Goal: Task Accomplishment & Management: Manage account settings

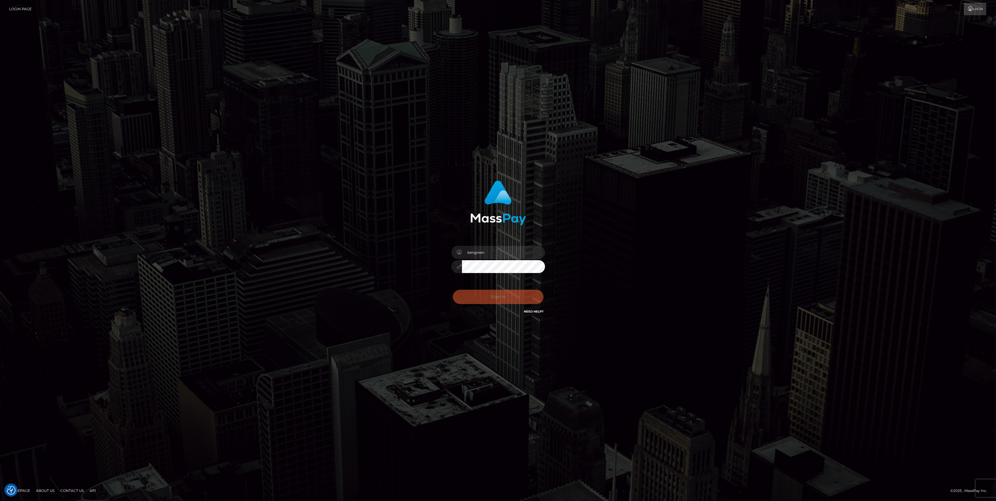
drag, startPoint x: 487, startPoint y: 298, endPoint x: 506, endPoint y: 294, distance: 19.5
click at [487, 298] on div "Sign in Need Help?" at bounding box center [498, 299] width 102 height 26
type input "bengreen"
drag, startPoint x: 496, startPoint y: 312, endPoint x: 496, endPoint y: 309, distance: 3.6
click at [496, 312] on div "bengreen Sign in" at bounding box center [498, 247] width 154 height 143
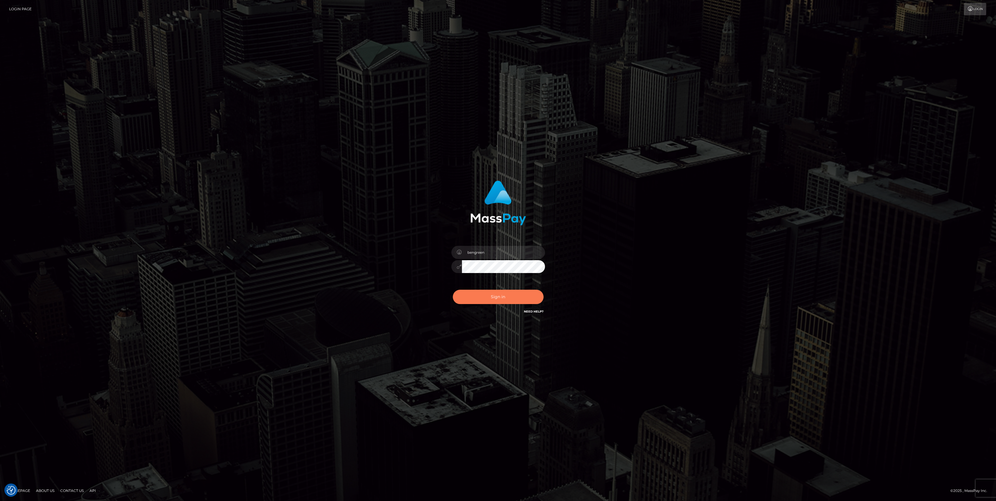
click at [497, 298] on button "Sign in" at bounding box center [498, 297] width 91 height 14
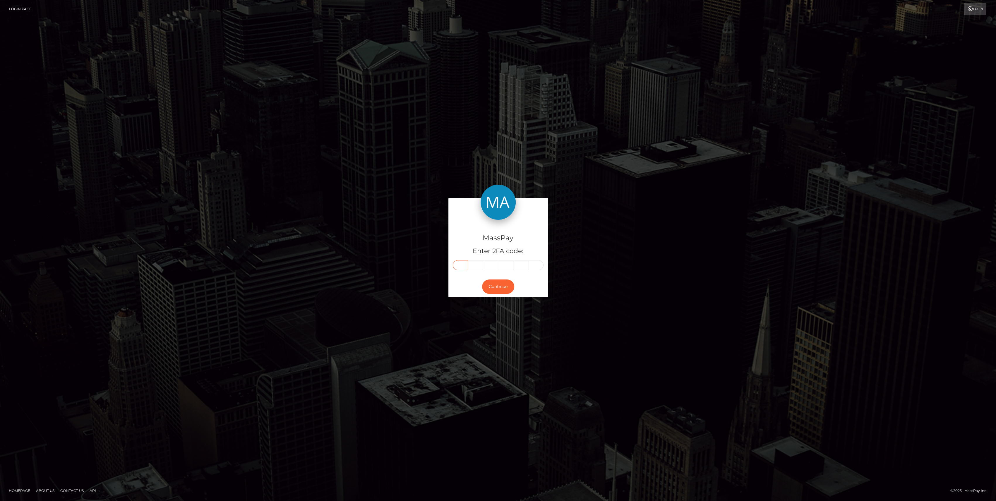
drag, startPoint x: 463, startPoint y: 258, endPoint x: 459, endPoint y: 268, distance: 10.4
click at [459, 268] on input "text" at bounding box center [460, 265] width 15 height 10
drag, startPoint x: 459, startPoint y: 268, endPoint x: 456, endPoint y: 272, distance: 4.5
drag, startPoint x: 456, startPoint y: 272, endPoint x: 456, endPoint y: 264, distance: 7.7
click at [456, 264] on input "text" at bounding box center [460, 265] width 15 height 10
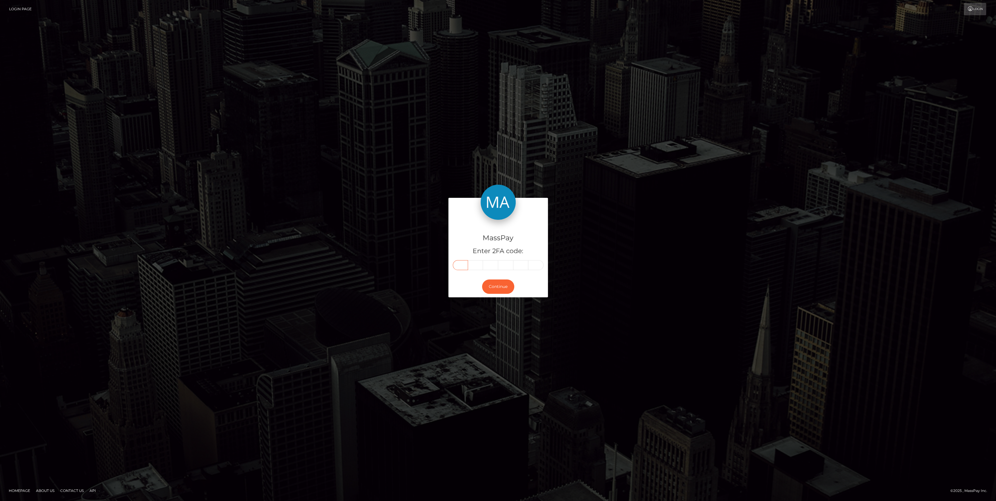
paste input "5"
type input "5"
type input "1"
type input "2"
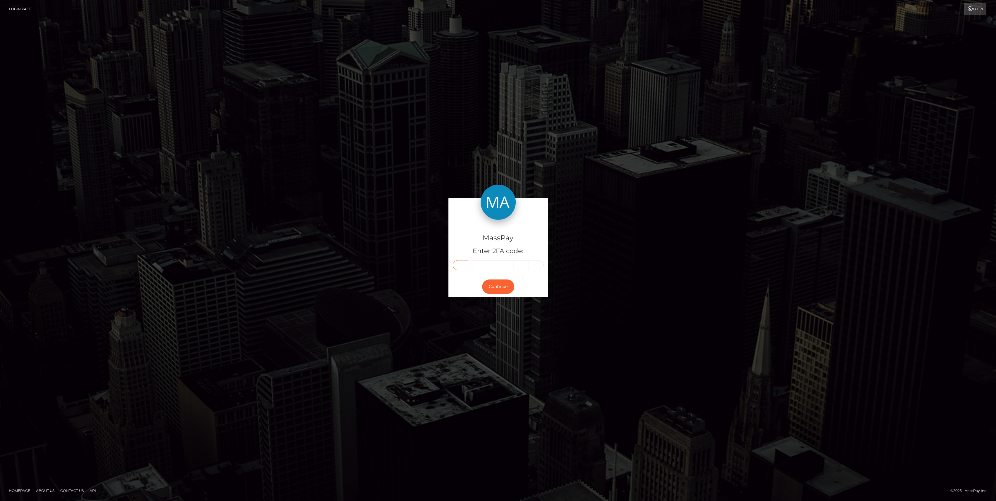
type input "7"
type input "2"
click at [498, 286] on button "Continue" at bounding box center [498, 286] width 32 height 14
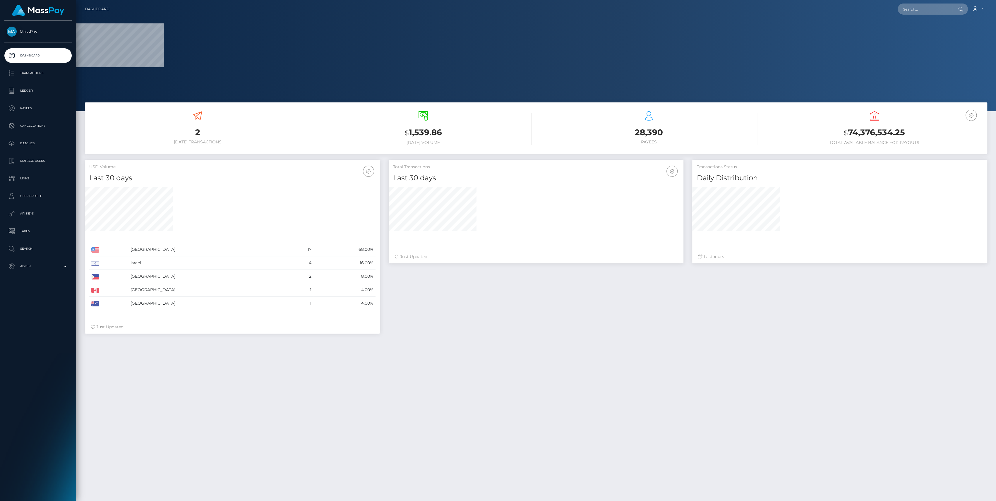
click at [69, 313] on div "MassPay Dashboard Transactions Ledger Payees Cancellations" at bounding box center [38, 260] width 76 height 479
click at [55, 283] on div "MassPay Dashboard Transactions Ledger Payees Cancellations" at bounding box center [38, 260] width 76 height 479
click at [54, 271] on link "Admin" at bounding box center [37, 266] width 67 height 15
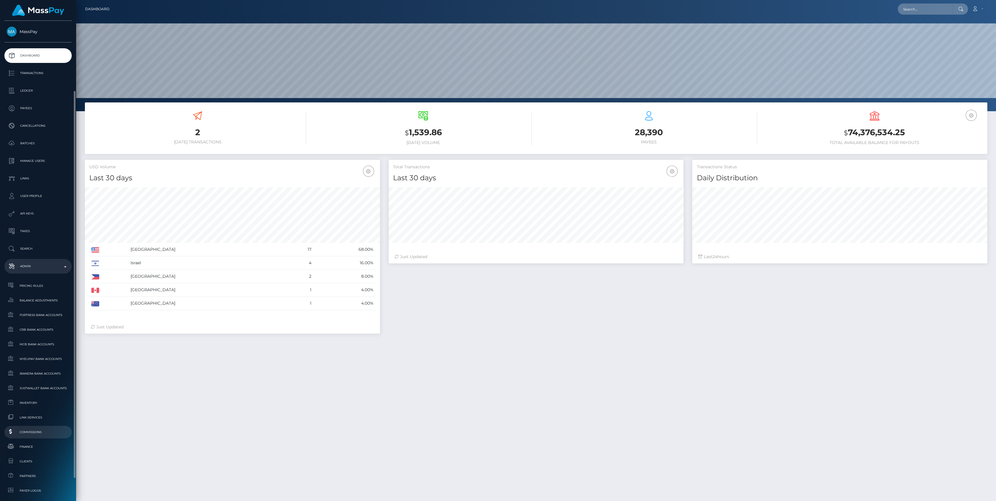
scroll to position [39, 0]
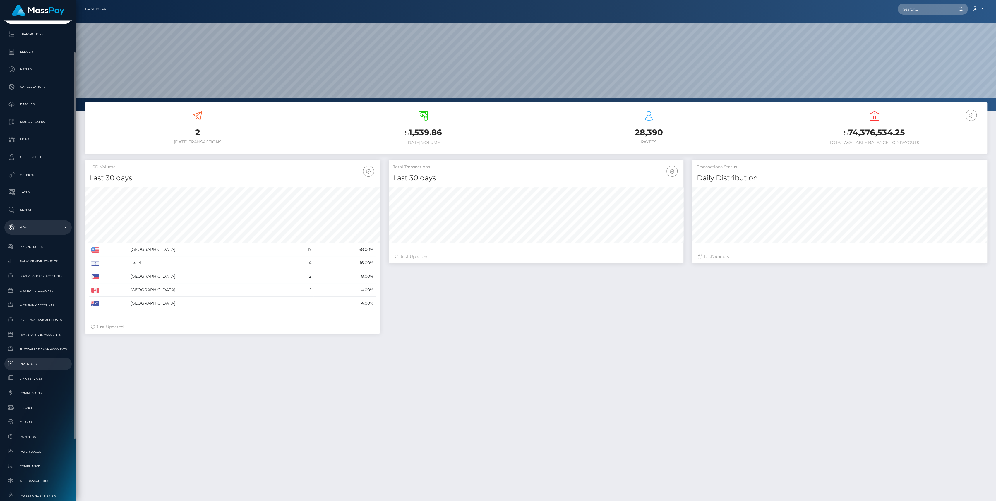
click at [28, 360] on span "Inventory" at bounding box center [38, 363] width 63 height 7
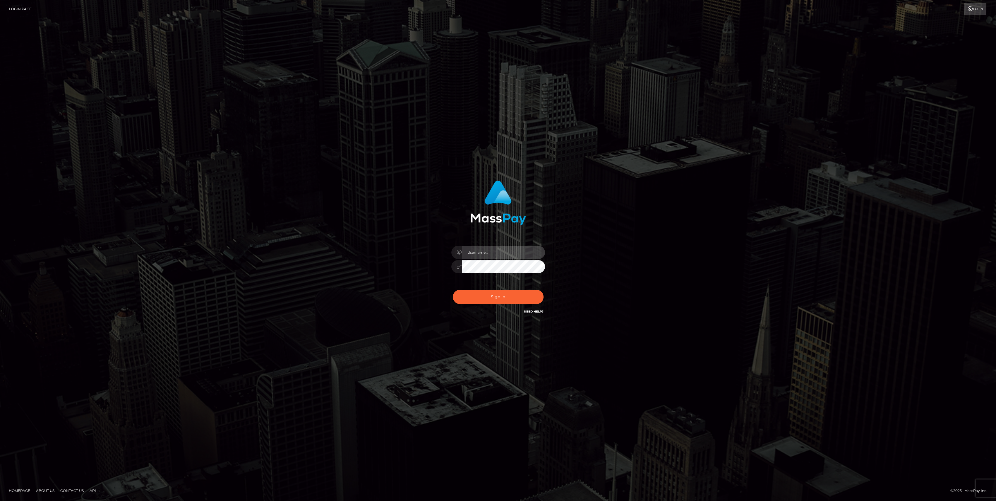
type input "bengreen"
click at [494, 302] on button "Sign in" at bounding box center [498, 297] width 91 height 14
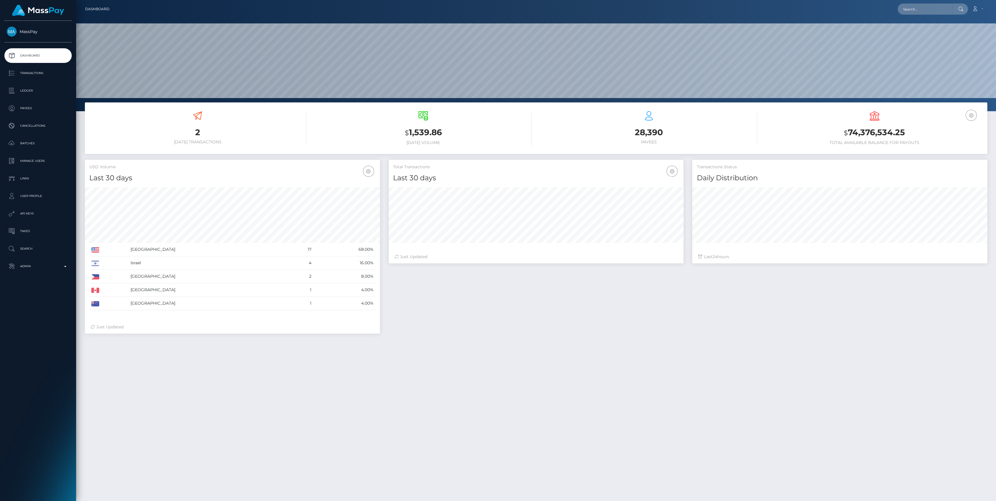
scroll to position [103, 295]
click at [25, 262] on link "Admin" at bounding box center [37, 266] width 67 height 15
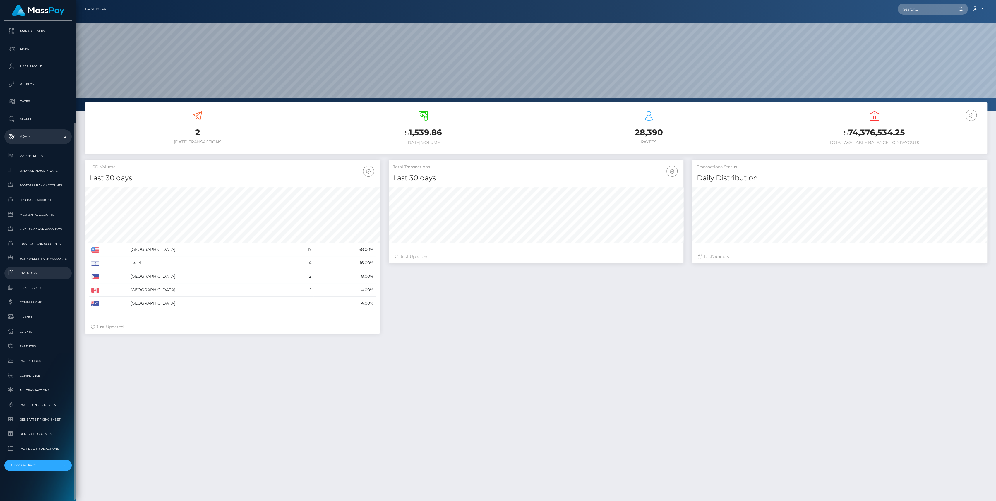
click at [27, 267] on link "Inventory" at bounding box center [37, 273] width 67 height 13
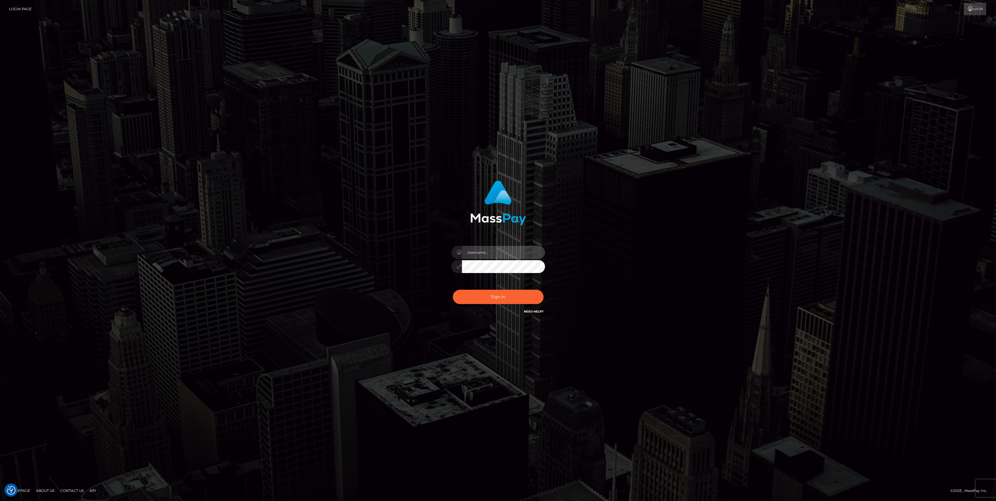
type input "bengreen"
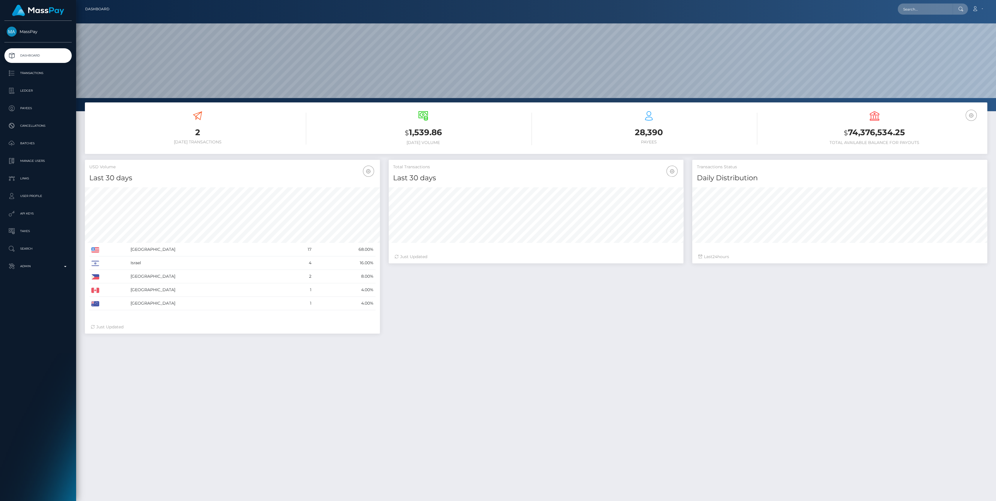
scroll to position [103, 295]
click at [33, 262] on p "Admin" at bounding box center [38, 266] width 63 height 9
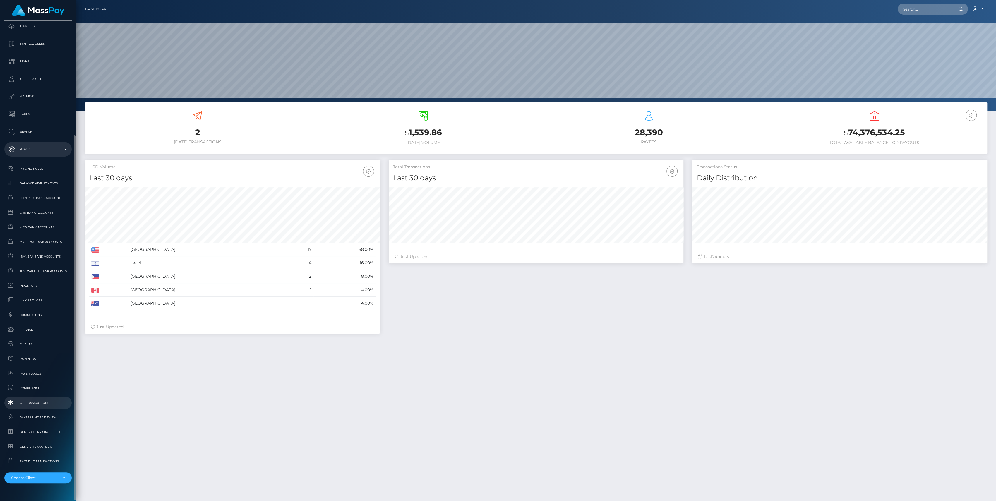
scroll to position [130, 0]
click at [50, 469] on div "Choose Client" at bounding box center [37, 465] width 67 height 11
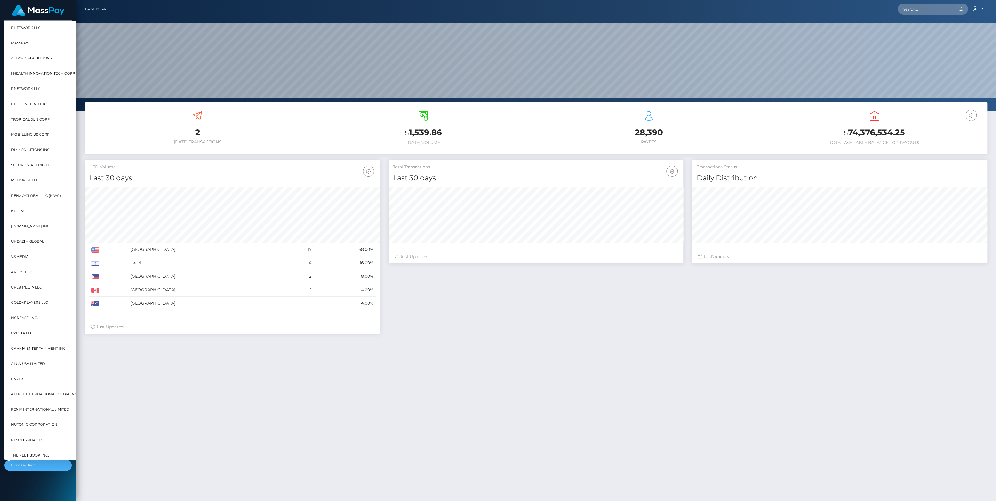
click at [221, 491] on div "2 Today Transactions $ 1,539.86 Today Volume $ 24" at bounding box center [536, 334] width 920 height 465
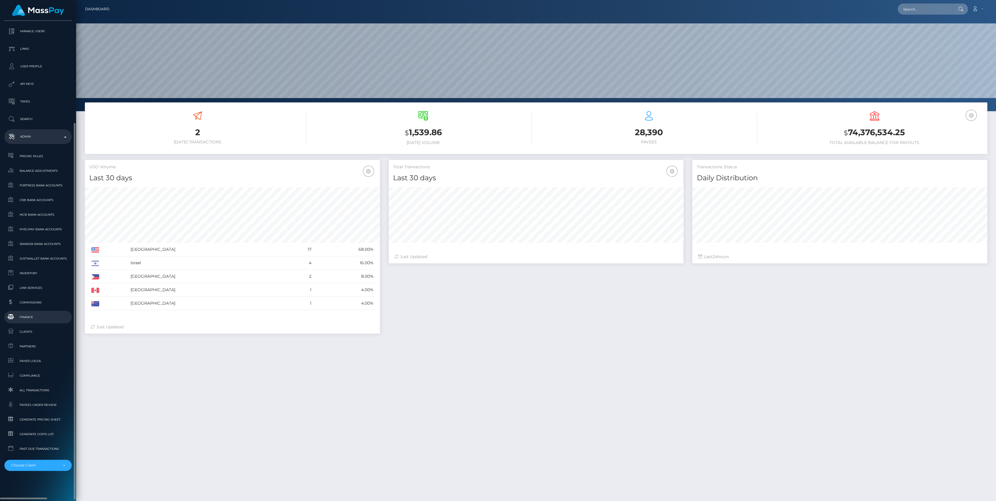
click at [41, 315] on span "Finance" at bounding box center [38, 317] width 63 height 7
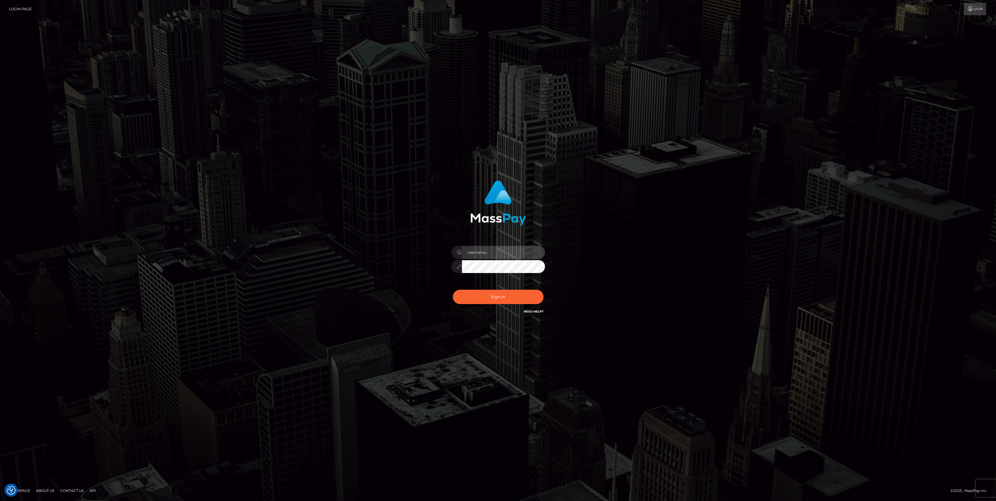
type input "bengreen"
click at [479, 296] on button "Sign in" at bounding box center [498, 297] width 91 height 14
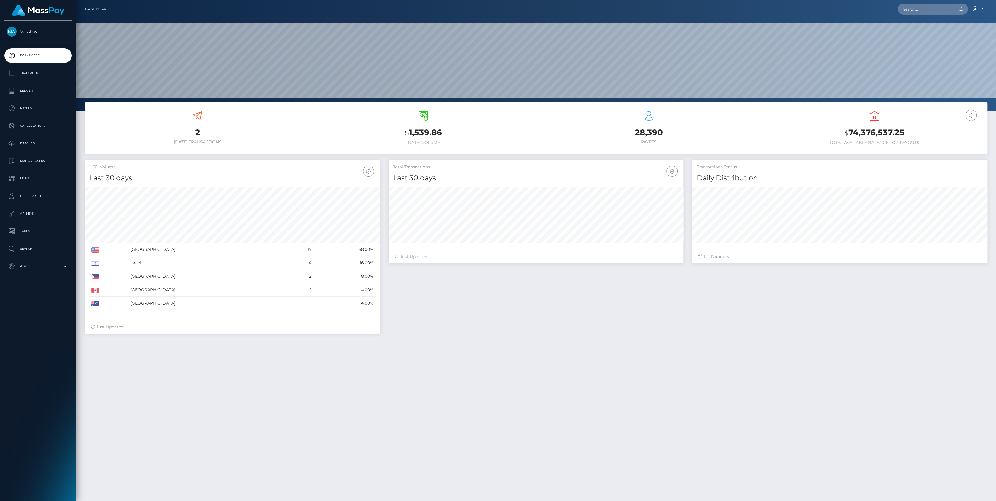
scroll to position [103, 295]
click at [62, 270] on p "Admin" at bounding box center [38, 266] width 63 height 9
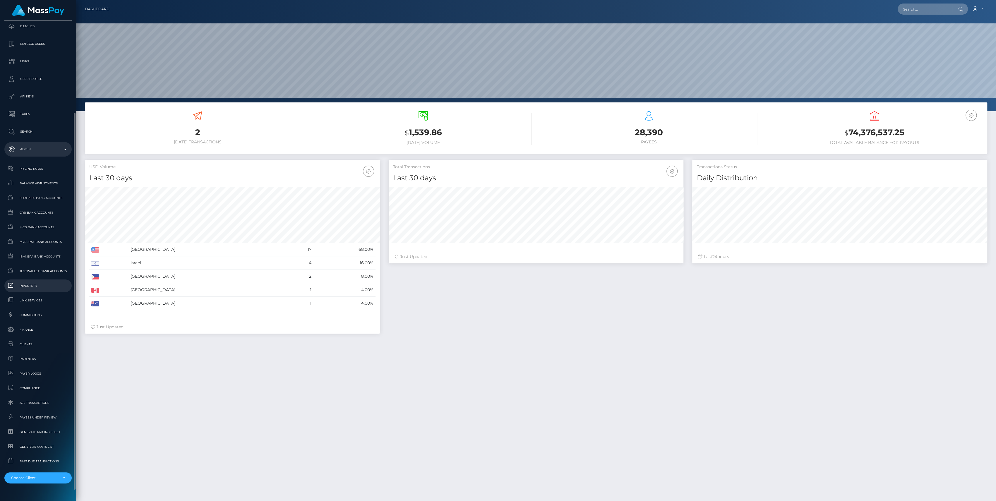
click at [22, 281] on link "Inventory" at bounding box center [37, 285] width 67 height 13
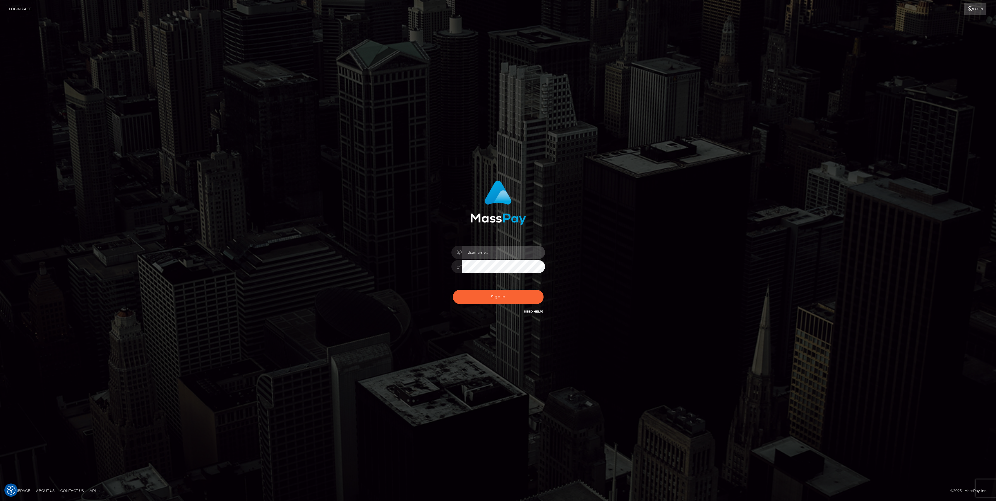
type input "bengreen"
click at [492, 297] on button "Sign in" at bounding box center [498, 297] width 91 height 14
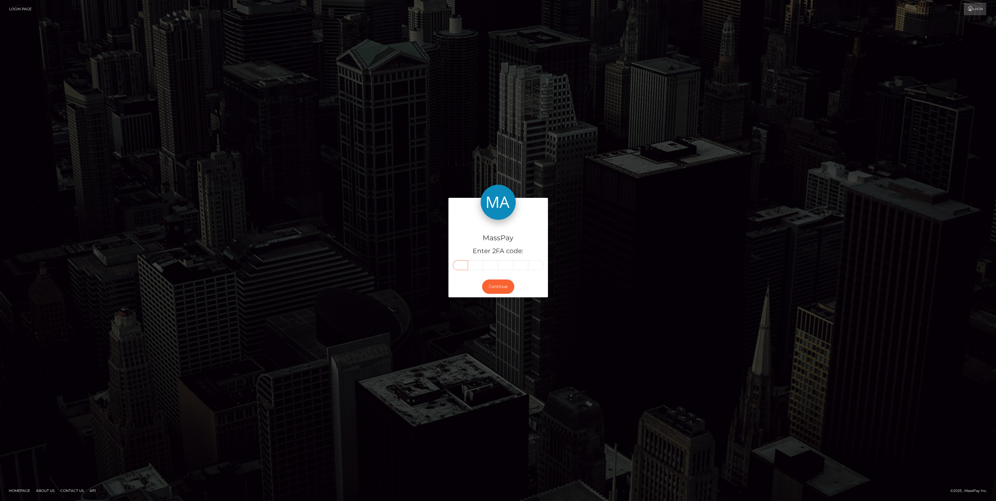
paste input "1"
type input "1"
type input "8"
type input "9"
type input "4"
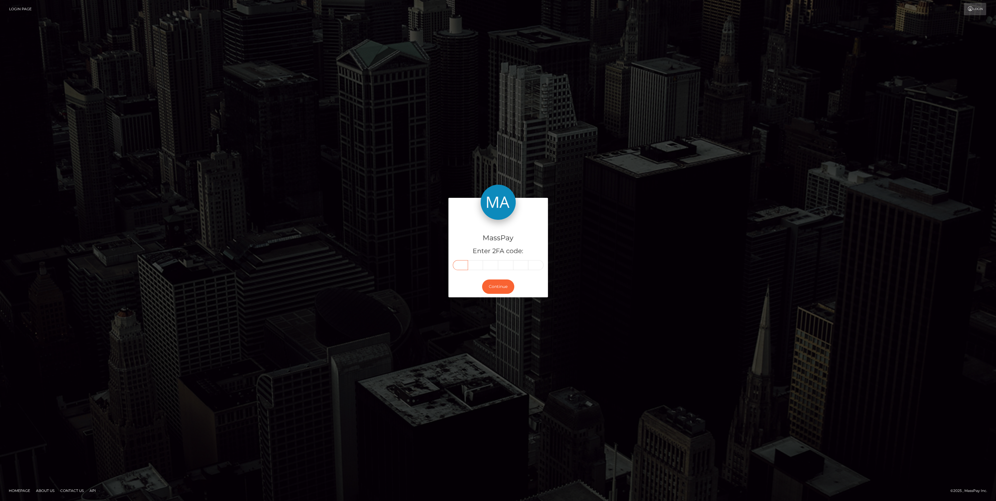
type input "6"
type input "7"
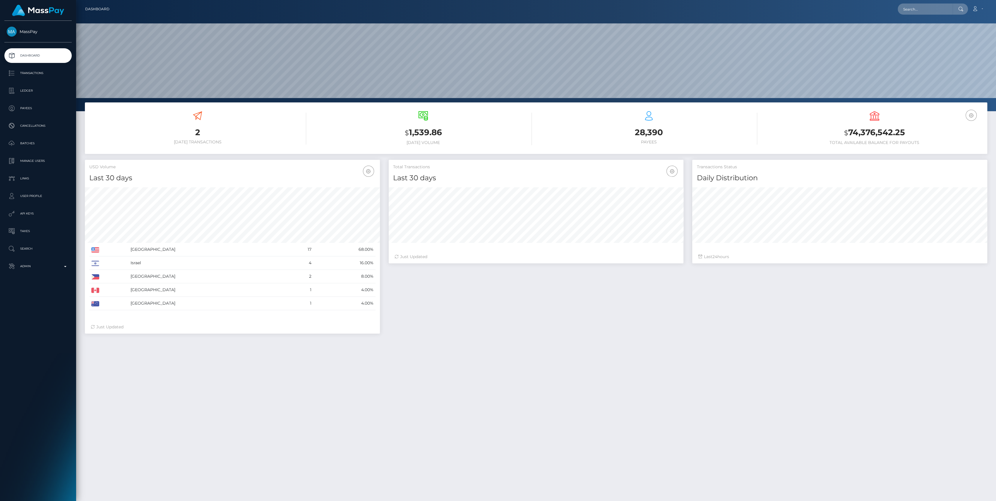
scroll to position [103, 295]
click at [32, 270] on p "Admin" at bounding box center [38, 266] width 63 height 9
click at [25, 446] on span "Finance" at bounding box center [38, 446] width 63 height 7
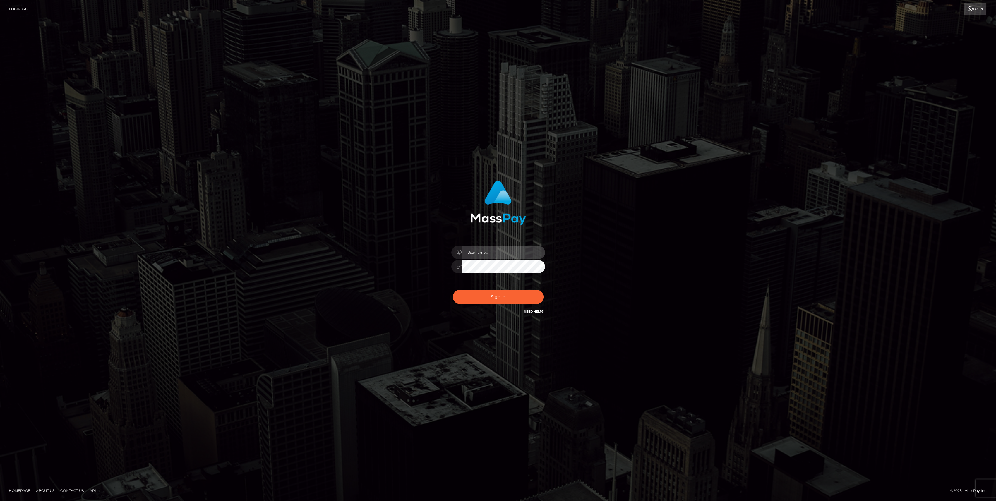
type input "bengreen"
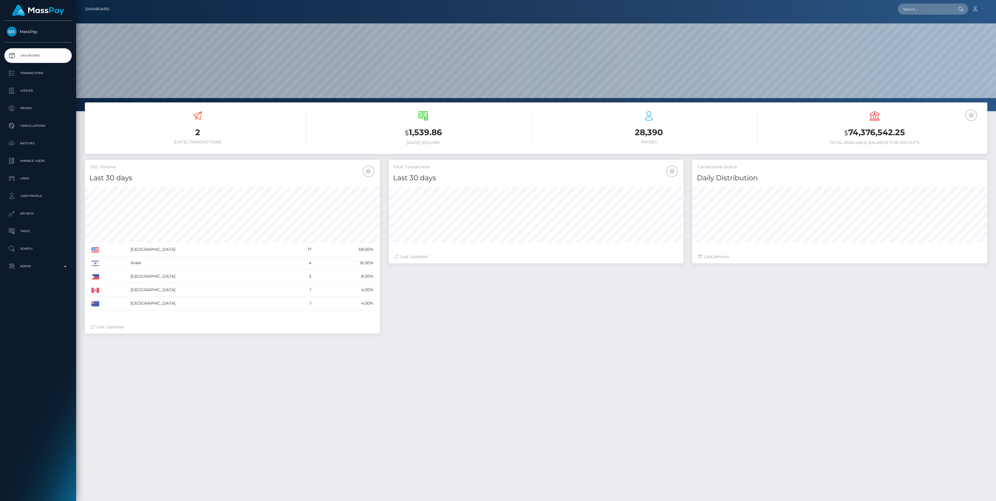
scroll to position [103, 295]
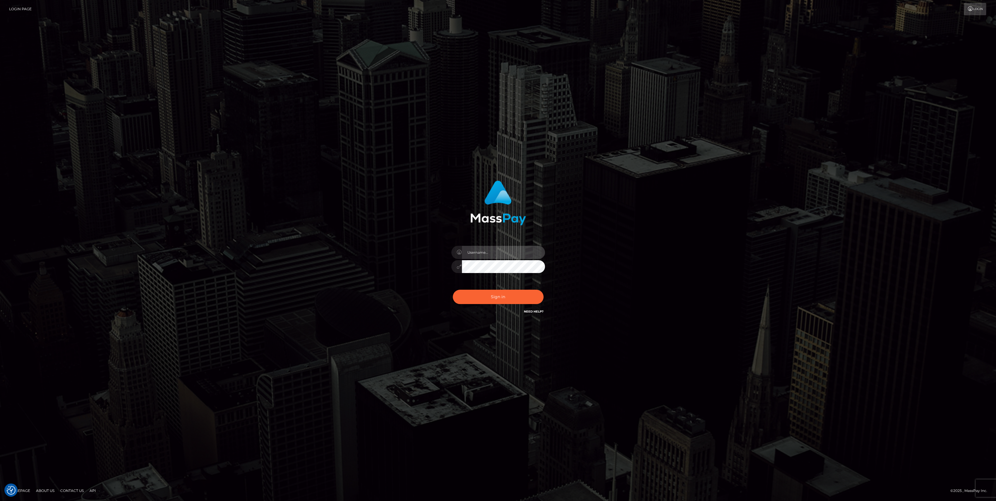
type input "bengreen"
click at [514, 299] on div "Sign in Need Help?" at bounding box center [498, 299] width 102 height 26
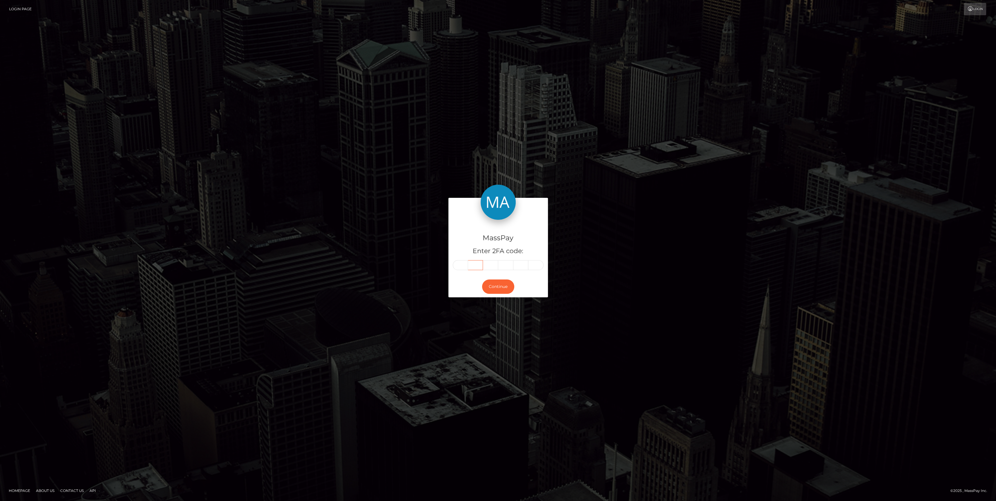
click at [474, 269] on input "text" at bounding box center [475, 265] width 15 height 10
click at [462, 268] on input "text" at bounding box center [460, 265] width 15 height 10
paste input "7"
type input "7"
type input "8"
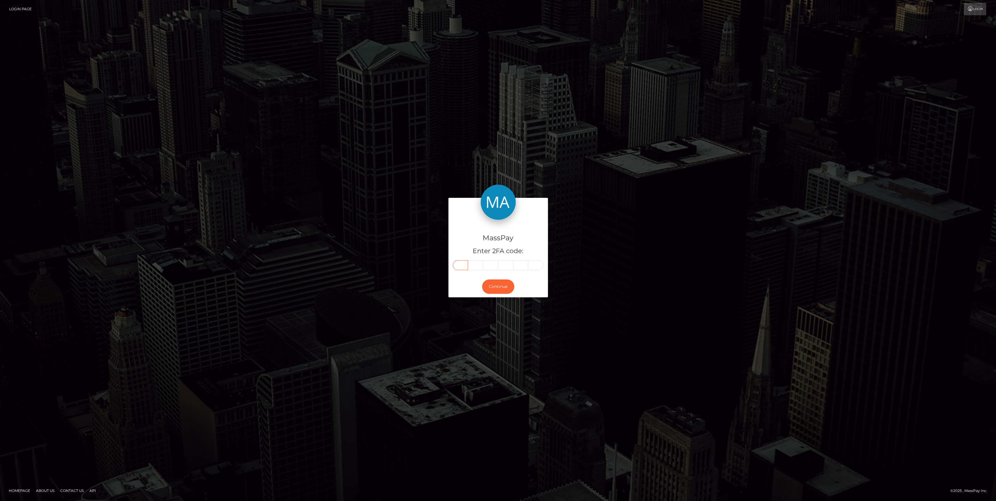
type input "1"
type input "6"
type input "5"
click at [504, 303] on div "MassPay Enter 2FA code: 7 8 1 6 5 5 781655 Continue" at bounding box center [498, 250] width 996 height 193
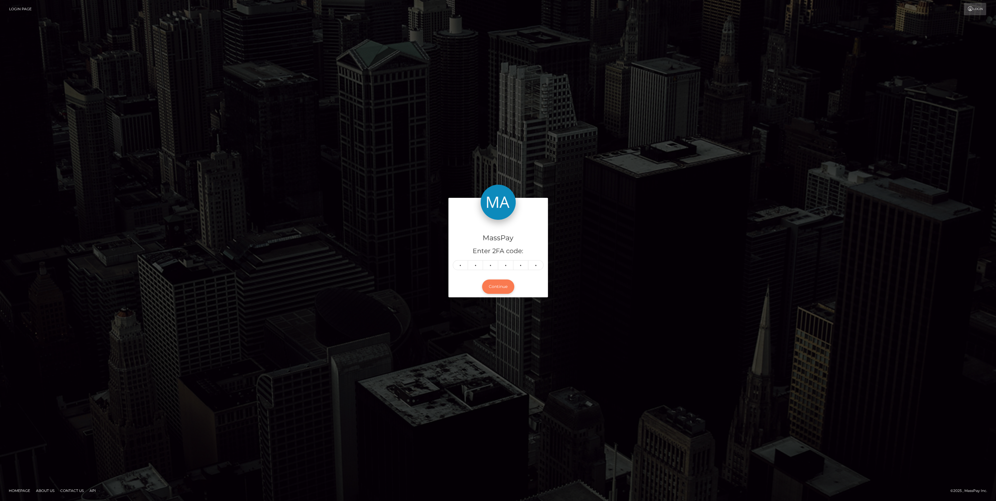
click at [509, 287] on button "Continue" at bounding box center [498, 286] width 32 height 14
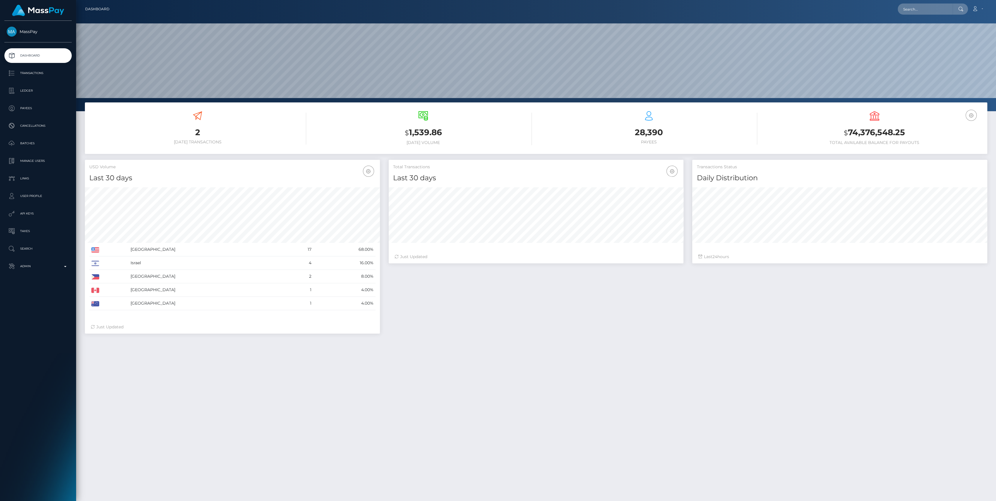
drag, startPoint x: 28, startPoint y: 284, endPoint x: 28, endPoint y: 280, distance: 4.1
click at [28, 284] on div "MassPay Dashboard Transactions Ledger Payees Cancellations" at bounding box center [38, 260] width 76 height 479
click at [29, 269] on p "Admin" at bounding box center [38, 266] width 63 height 9
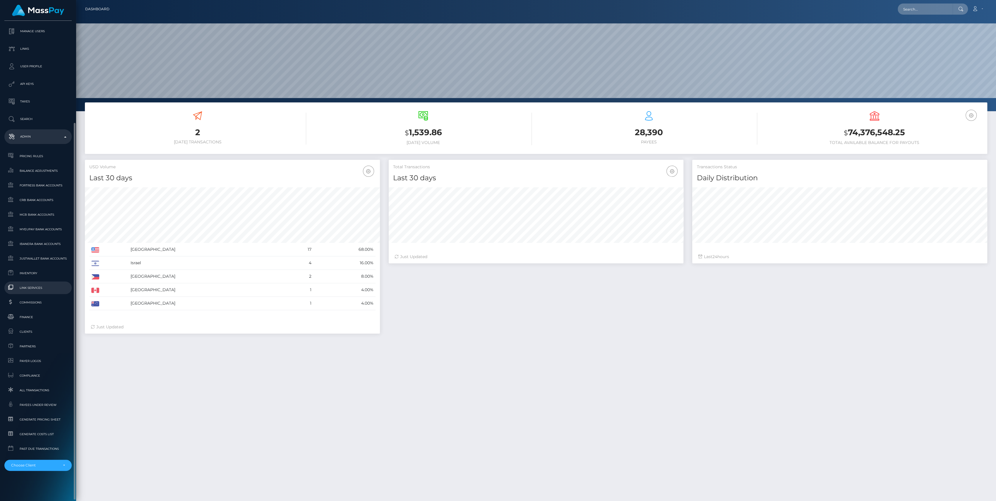
click at [34, 293] on link "Link Services" at bounding box center [37, 287] width 67 height 13
click at [32, 275] on span "Inventory" at bounding box center [38, 273] width 63 height 7
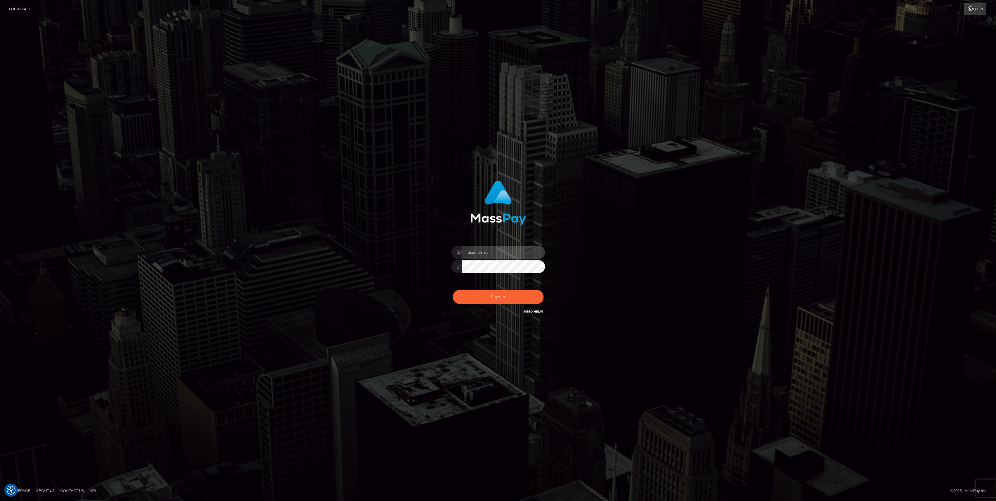
type input "bengreen"
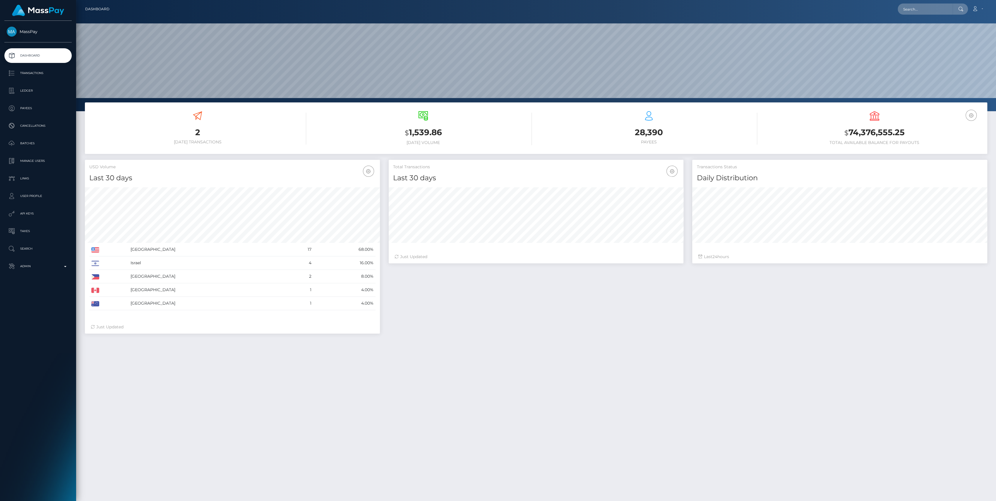
scroll to position [103, 295]
click at [35, 266] on p "Admin" at bounding box center [38, 266] width 63 height 9
click at [34, 401] on span "Inventory" at bounding box center [38, 402] width 63 height 7
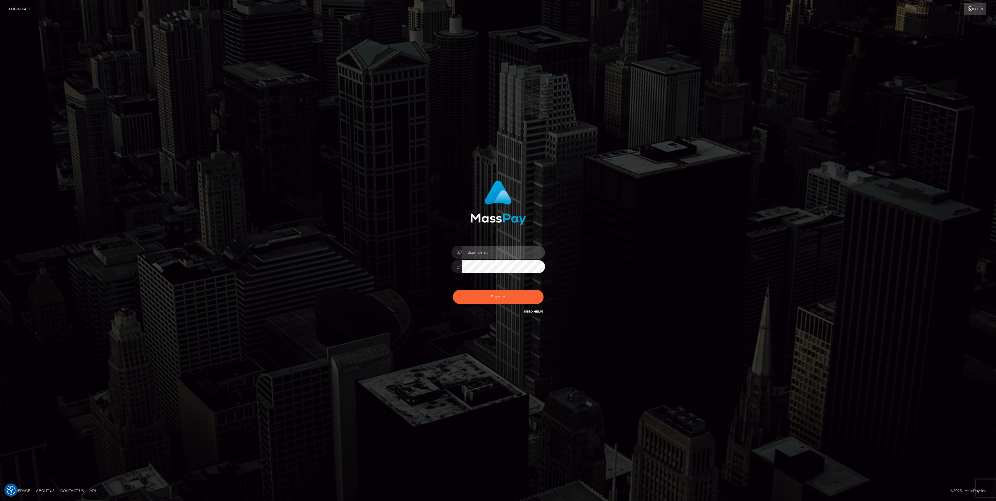
type input "bengreen"
click at [458, 303] on button "Sign in" at bounding box center [498, 297] width 91 height 14
click at [473, 303] on div "0cAFcWeA7XRe84IpRxXvHG3dVVaqYkiQEkHIuKkHB65DrMvNkQPTWyAbwGoRwvA5tO_QJXfLTb2zVQ_…" at bounding box center [498, 299] width 102 height 26
type input "bengreen"
click at [473, 303] on button "Sign in" at bounding box center [498, 297] width 91 height 14
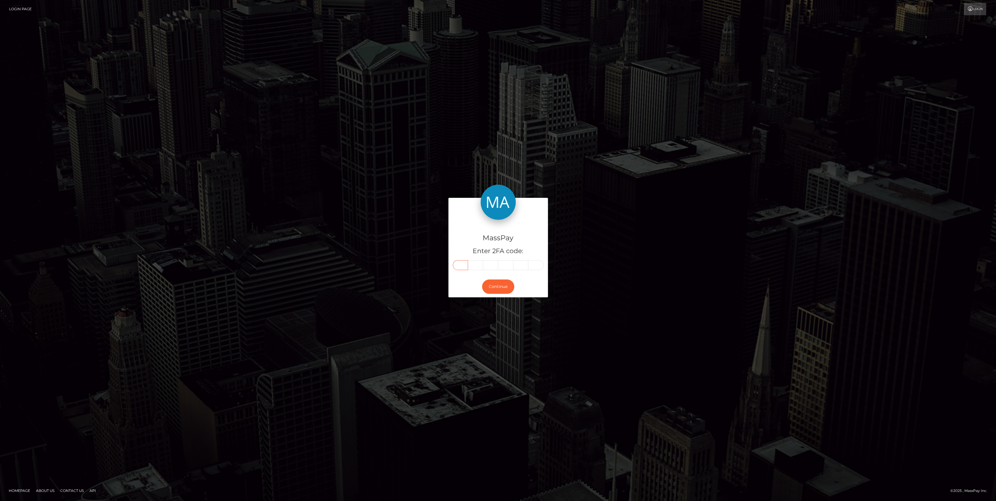
drag, startPoint x: 458, startPoint y: 277, endPoint x: 454, endPoint y: 263, distance: 13.7
paste input "0"
type input "0"
type input "8"
type input "4"
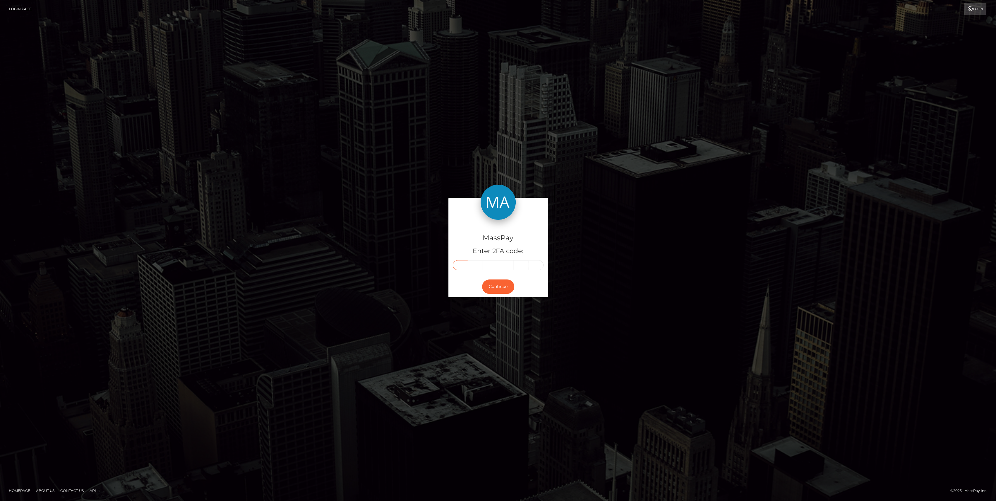
type input "1"
type input "3"
type input "0"
click at [485, 292] on button "Continue" at bounding box center [498, 286] width 32 height 14
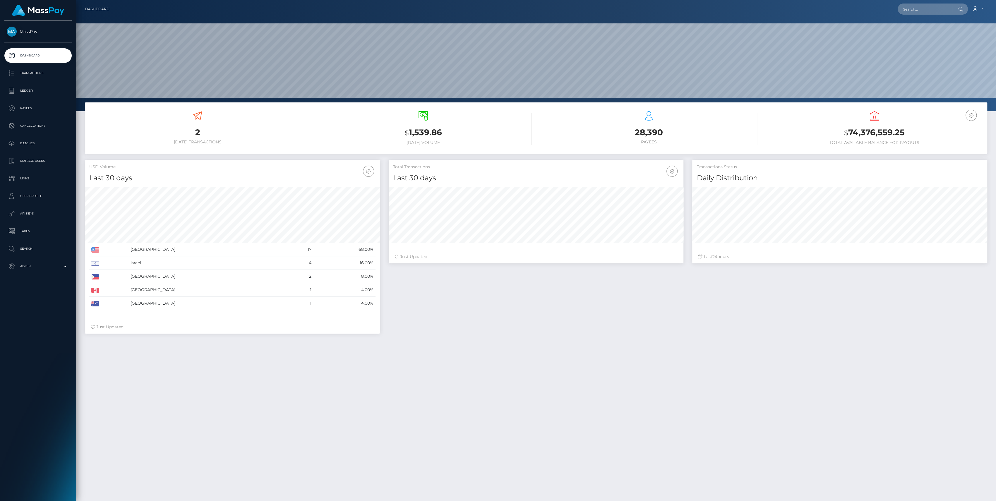
scroll to position [103, 295]
click at [33, 262] on p "Admin" at bounding box center [38, 266] width 63 height 9
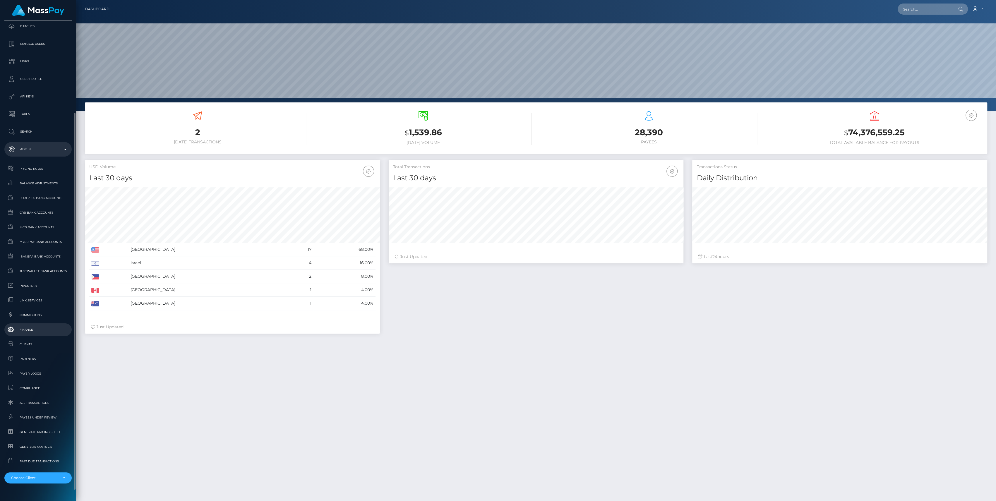
click at [28, 329] on span "Finance" at bounding box center [38, 329] width 63 height 7
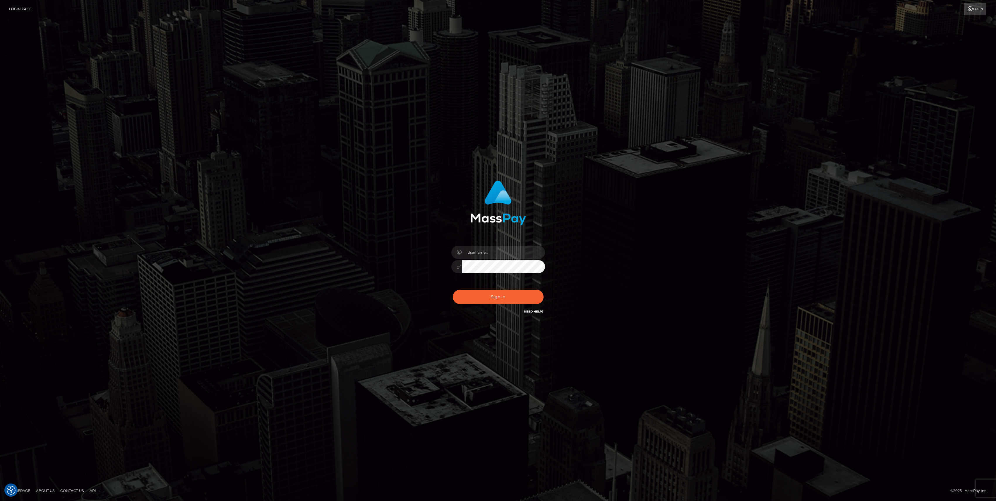
type input "bengreen"
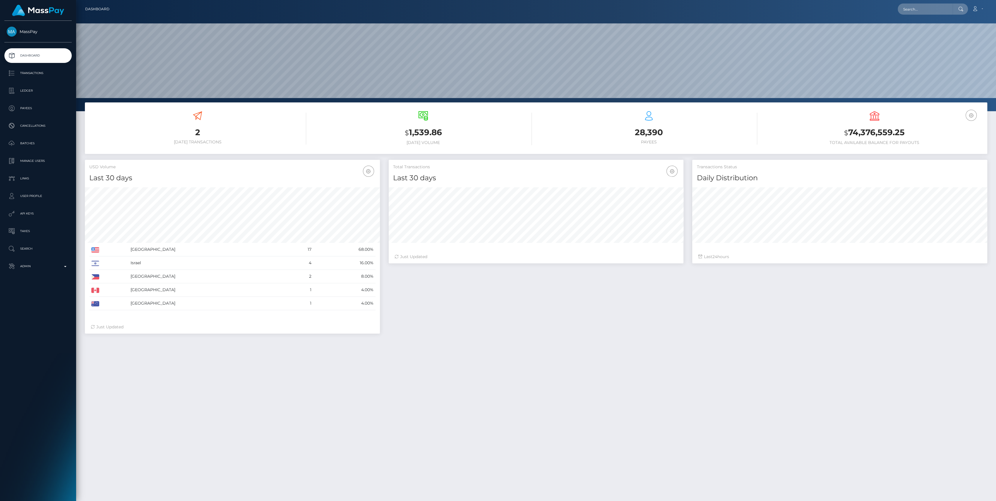
scroll to position [103, 295]
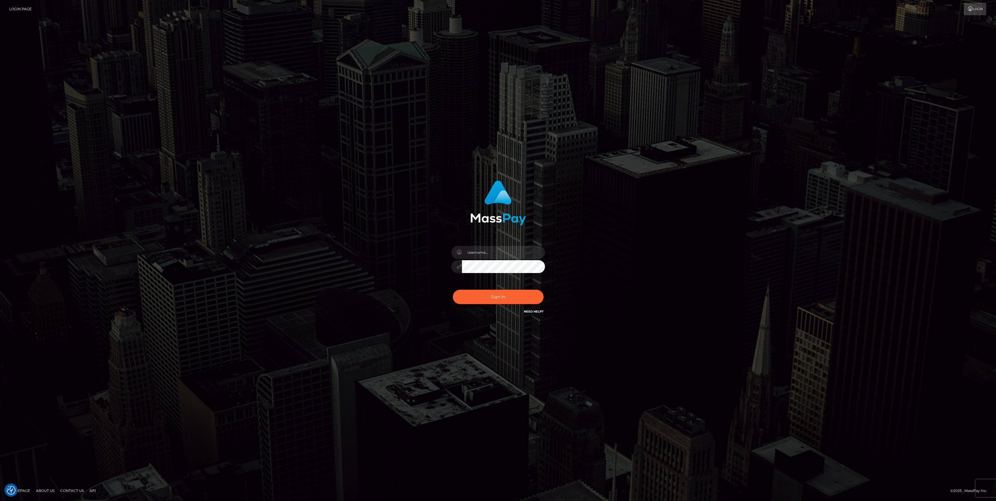
type input "bengreen"
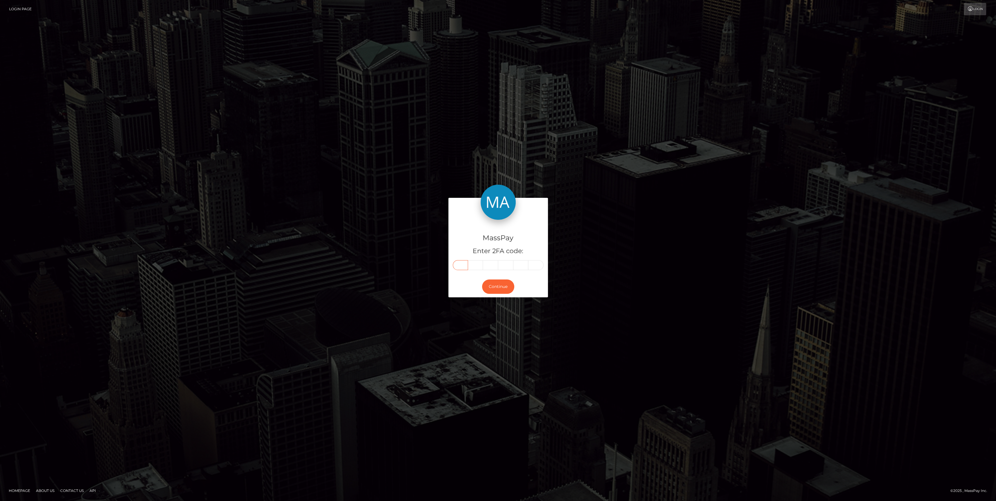
paste input "6"
type input "6"
type input "5"
type input "0"
type input "8"
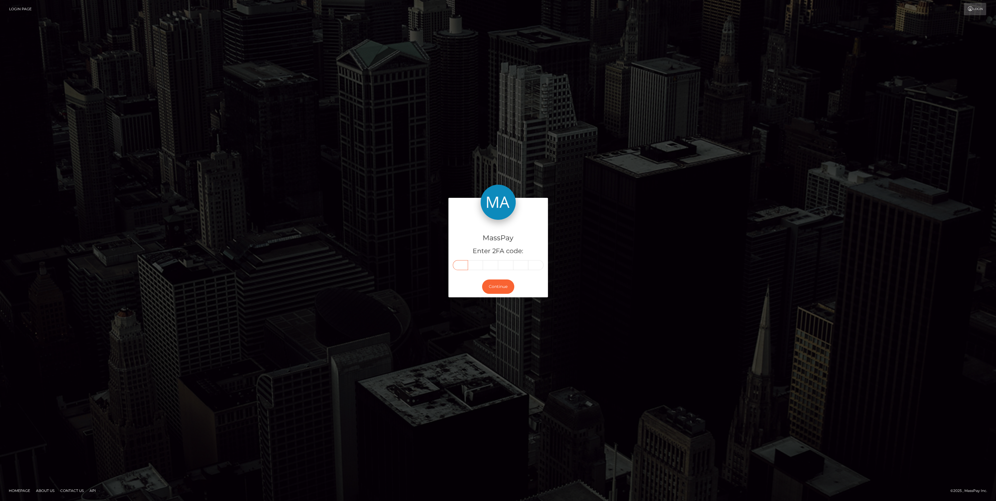
type input "6"
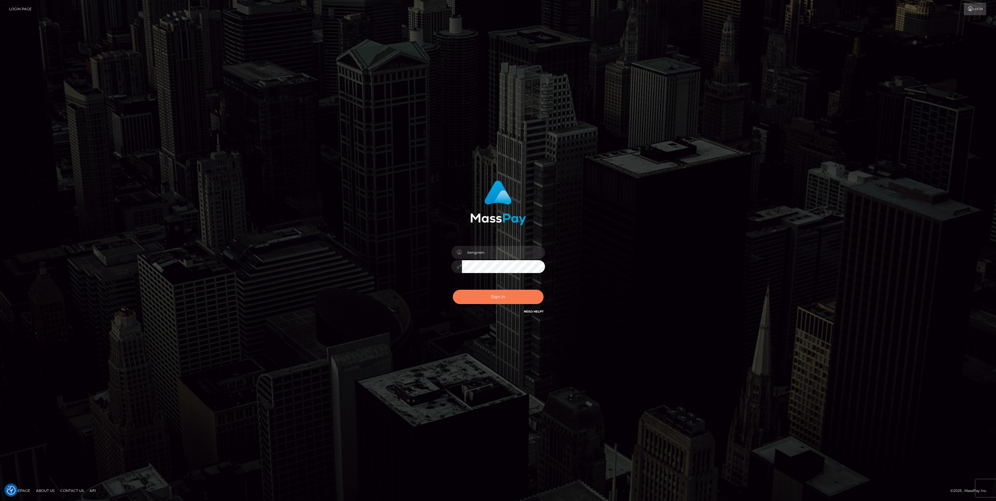
click at [501, 302] on button "Sign in" at bounding box center [498, 297] width 91 height 14
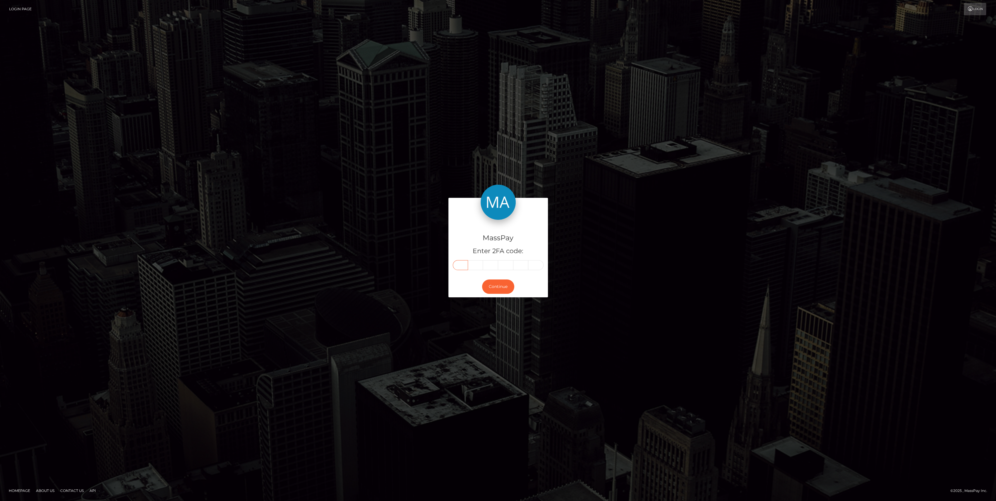
click at [467, 266] on input "text" at bounding box center [460, 265] width 15 height 10
paste input "5"
type input "5"
type input "3"
type input "0"
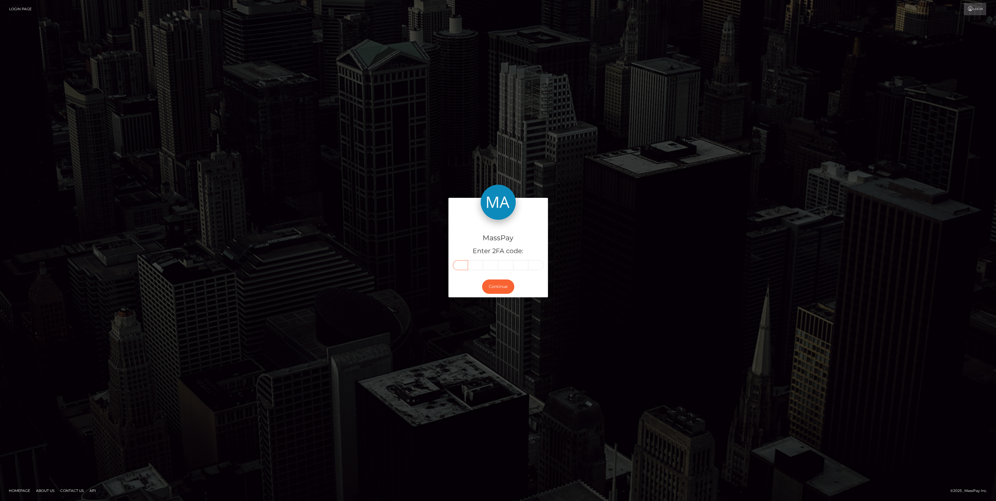
type input "5"
type input "3"
type input "0"
click at [504, 293] on div "Continue" at bounding box center [497, 286] width 99 height 21
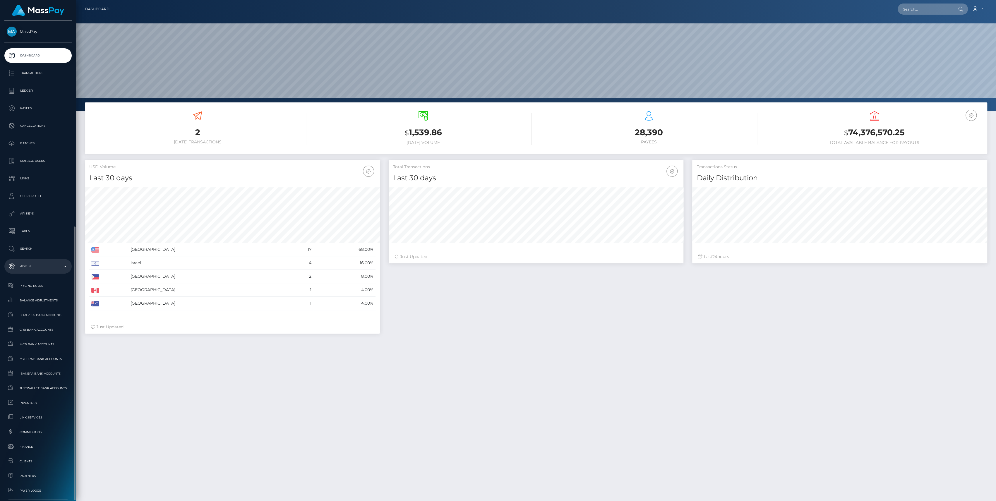
scroll to position [103, 295]
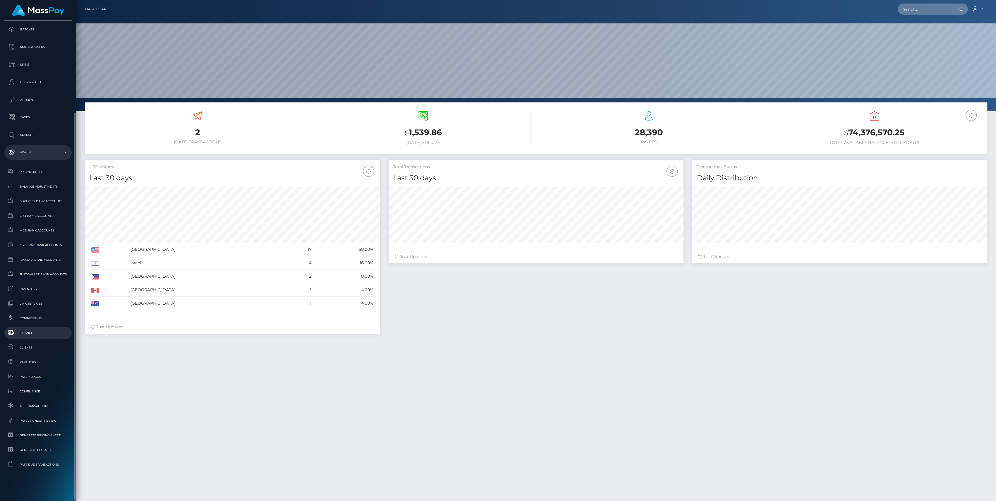
click at [28, 330] on span "Finance" at bounding box center [38, 332] width 63 height 7
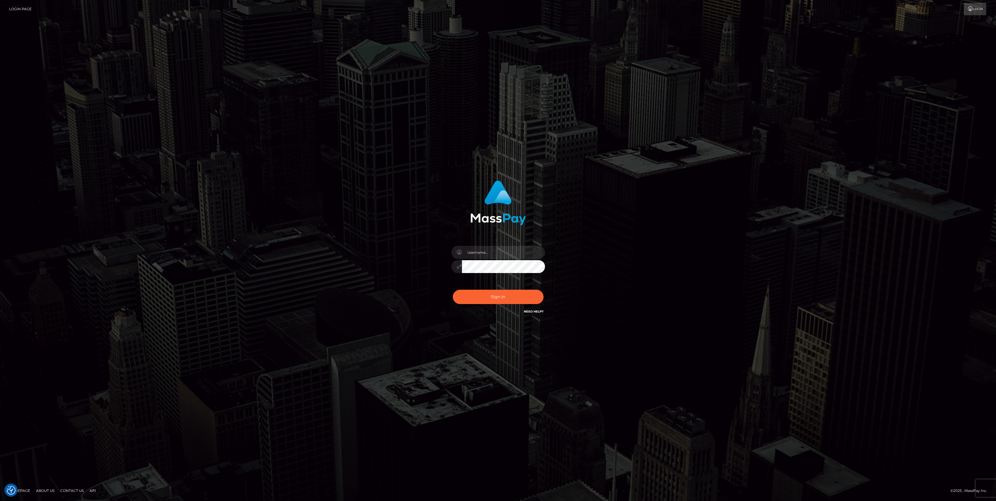
type input "bengreen"
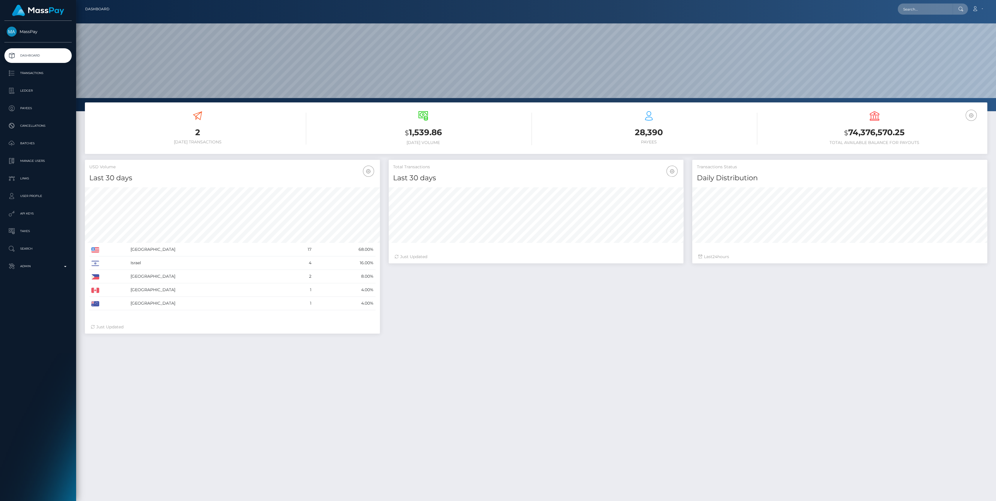
scroll to position [103, 295]
click at [42, 267] on p "Admin" at bounding box center [38, 266] width 63 height 9
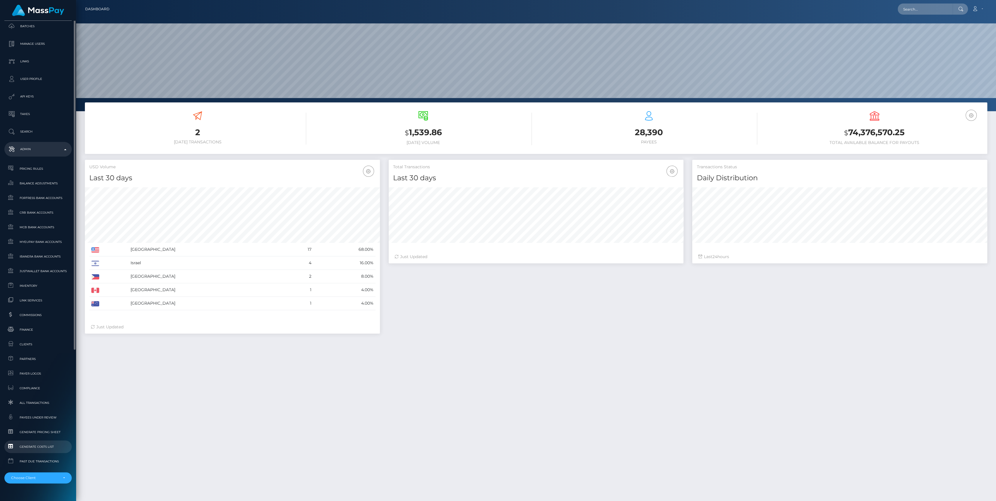
scroll to position [130, 0]
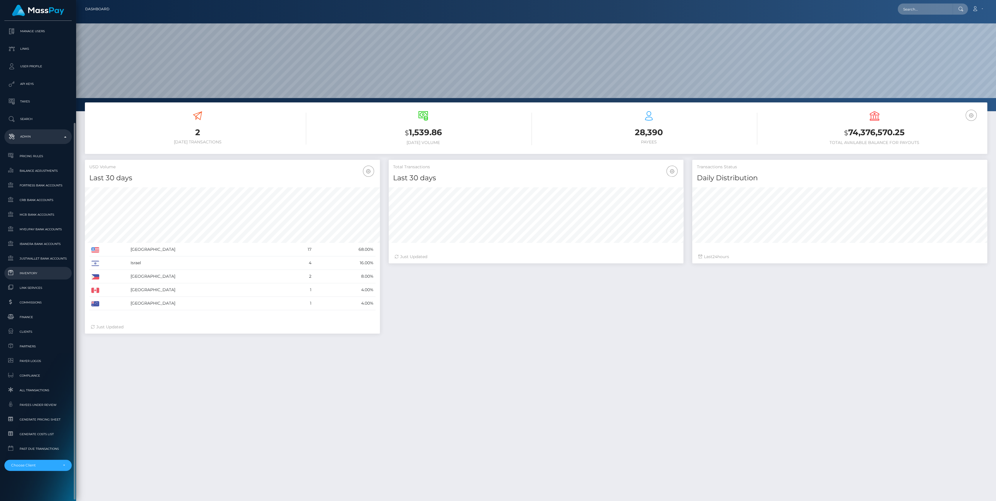
click at [36, 276] on span "Inventory" at bounding box center [38, 273] width 63 height 7
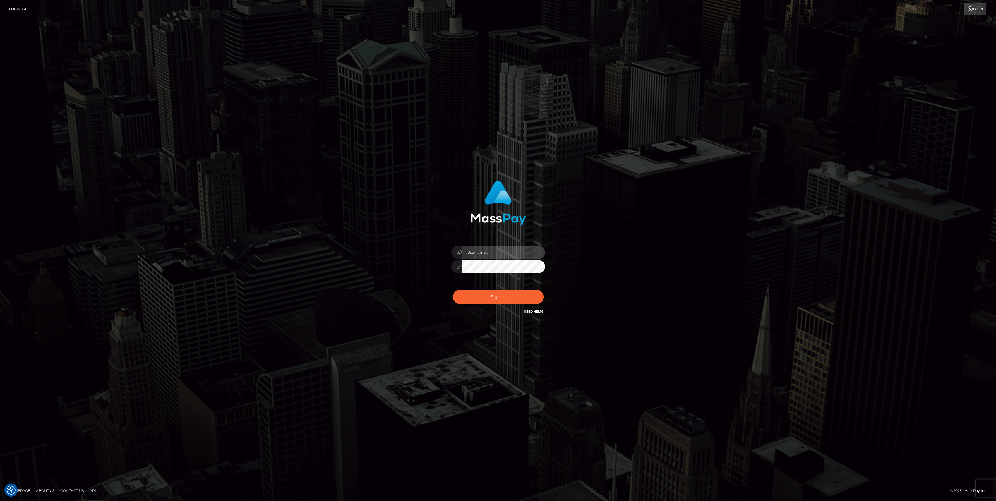
type input "bengreen"
click at [495, 293] on button "Sign in" at bounding box center [498, 297] width 91 height 14
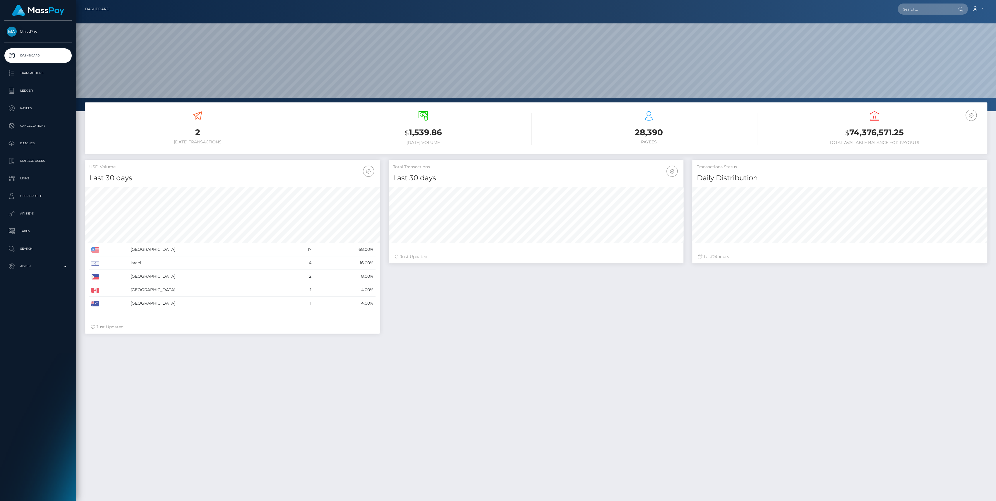
scroll to position [103, 295]
click at [32, 274] on div "MassPay Dashboard Transactions Ledger Payees Cancellations" at bounding box center [38, 260] width 76 height 479
click at [37, 262] on p "Admin" at bounding box center [38, 266] width 63 height 9
click at [40, 296] on link "Balance Adjustments" at bounding box center [37, 300] width 67 height 13
click at [31, 402] on span "Inventory" at bounding box center [38, 402] width 63 height 7
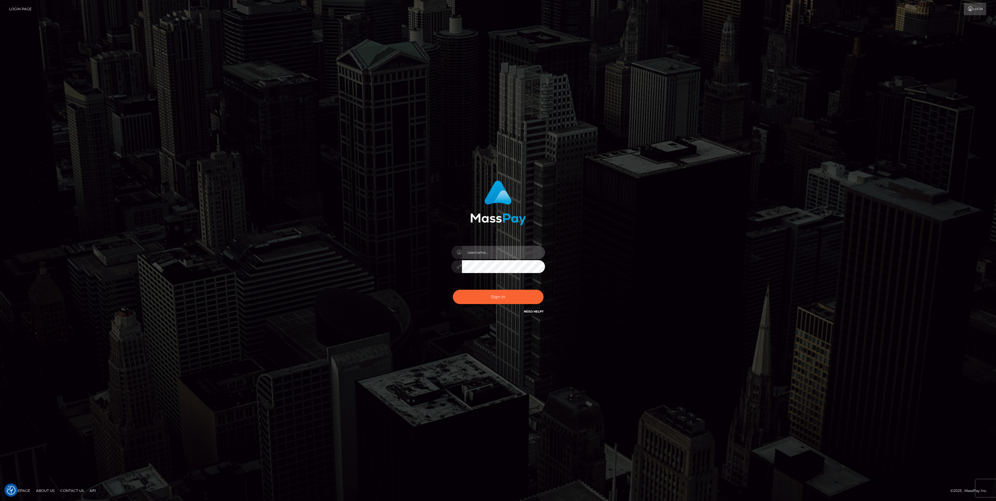
type input "bengreen"
click at [501, 291] on button "Sign in" at bounding box center [498, 297] width 91 height 14
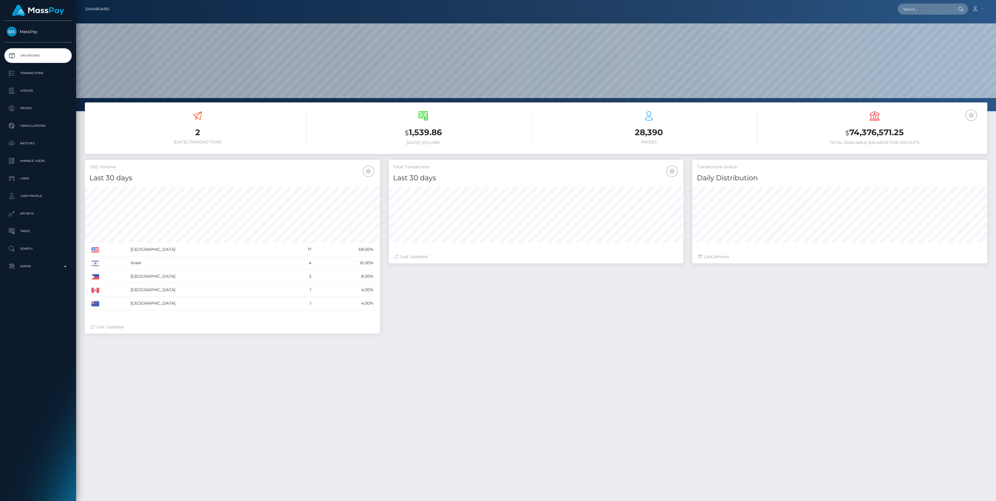
scroll to position [103, 295]
click at [46, 257] on ul "Dashboard Transactions Ledger Payees Cancellations Batches Links" at bounding box center [38, 160] width 76 height 225
click at [47, 265] on p "Admin" at bounding box center [38, 266] width 63 height 9
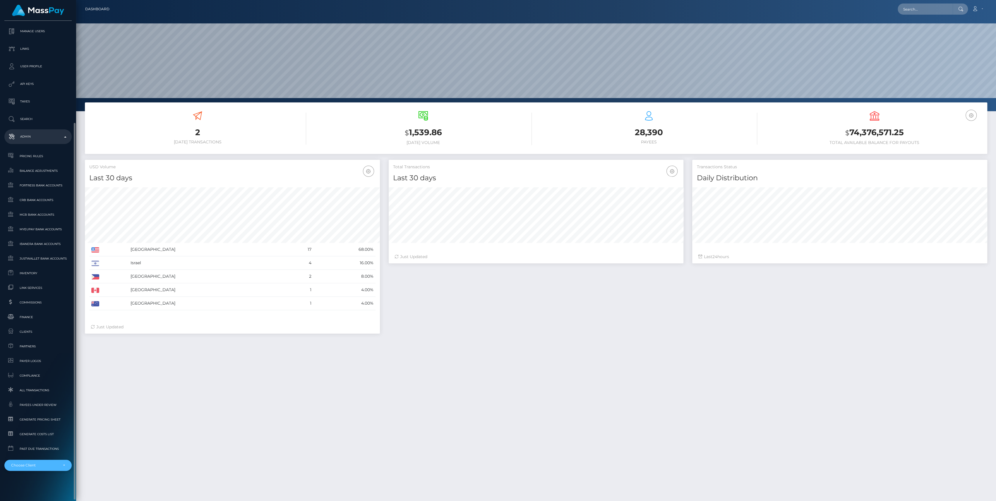
click at [32, 466] on div "Choose Client" at bounding box center [34, 465] width 47 height 5
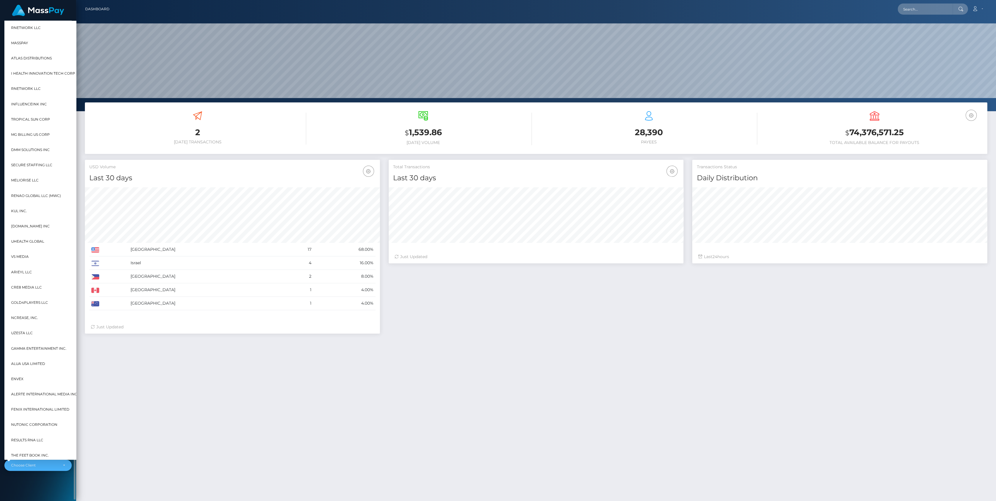
scroll to position [103, 295]
click at [147, 373] on div "2 Today Transactions $ 1,539.86 Today Volume $ 24" at bounding box center [536, 334] width 920 height 465
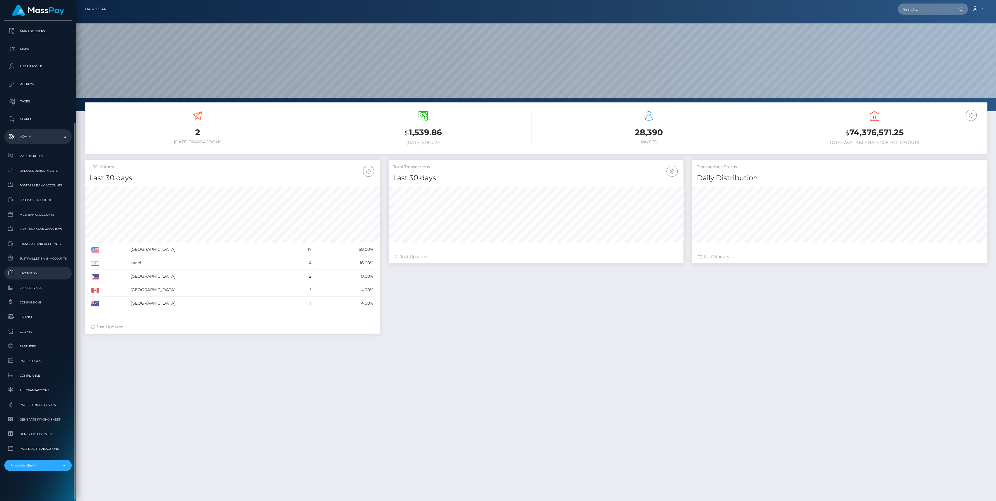
click at [35, 277] on link "Inventory" at bounding box center [37, 273] width 67 height 13
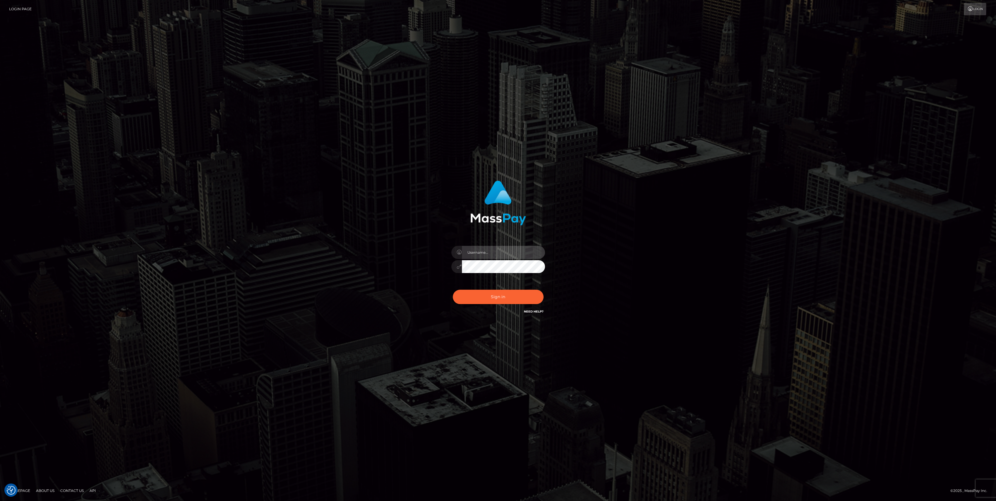
type input "bengreen"
click at [479, 303] on button "Sign in" at bounding box center [498, 297] width 91 height 14
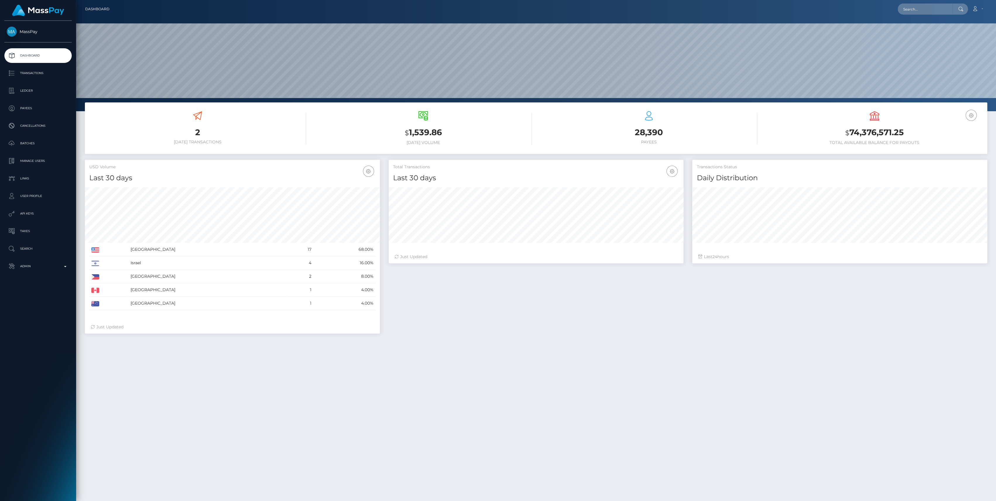
scroll to position [103, 295]
click at [27, 269] on p "Admin" at bounding box center [38, 266] width 63 height 9
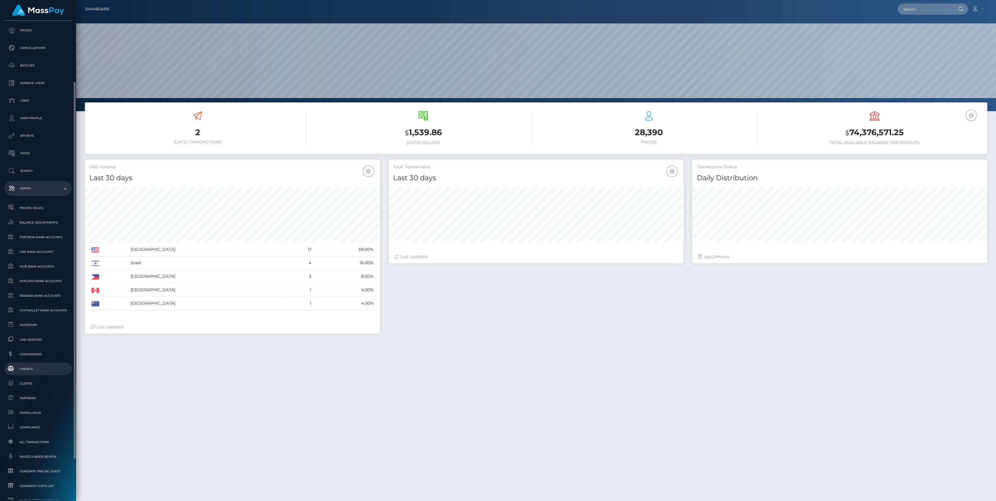
click at [48, 369] on span "Finance" at bounding box center [38, 368] width 63 height 7
click at [43, 329] on link "Inventory" at bounding box center [37, 325] width 67 height 13
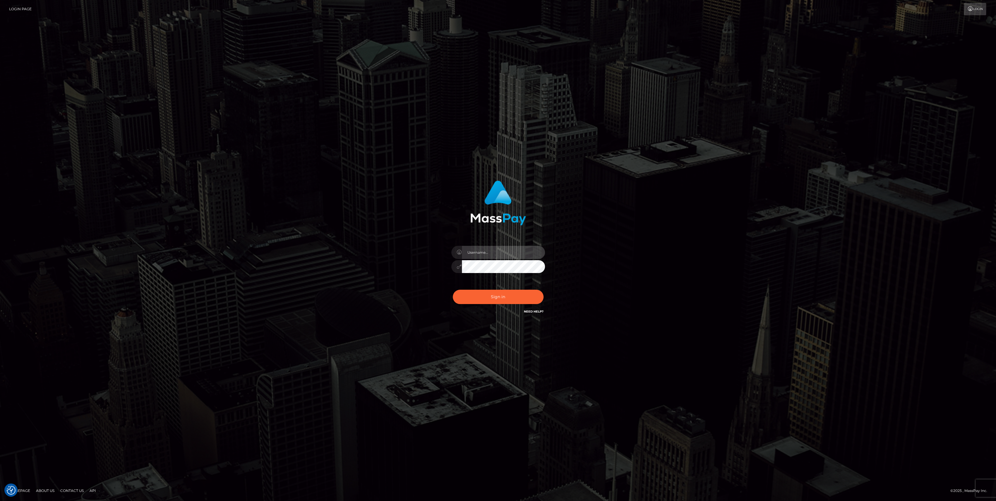
type input "bengreen"
click at [502, 303] on button "Sign in" at bounding box center [498, 297] width 91 height 14
click at [505, 286] on div "0cAFcWeA7Z0mRo93VowbexdCT2QChhlyf4NIpLrMXgQBwIxInbpjSmxc5zDantfye0Lp__pxygf7jYW…" at bounding box center [498, 299] width 102 height 26
click at [504, 291] on button "Sign in" at bounding box center [498, 297] width 91 height 14
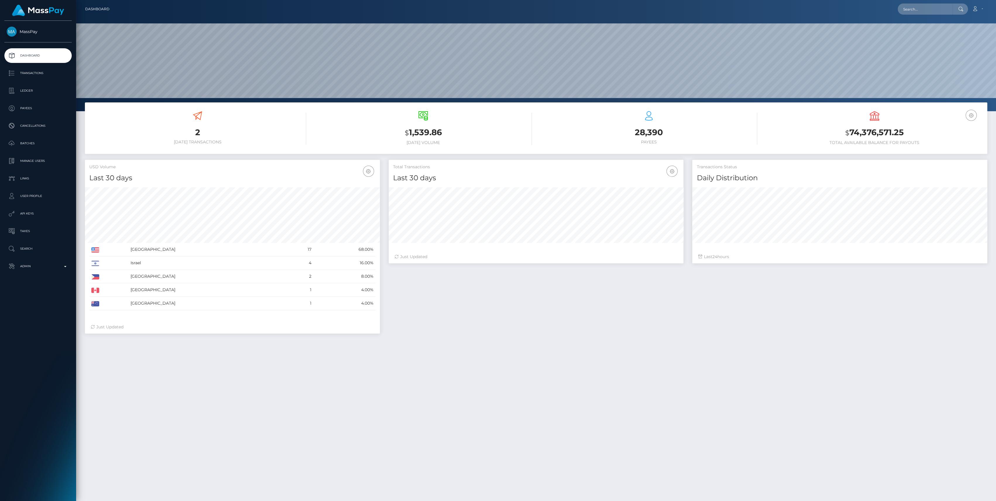
scroll to position [103, 295]
click at [52, 264] on p "Admin" at bounding box center [38, 266] width 63 height 9
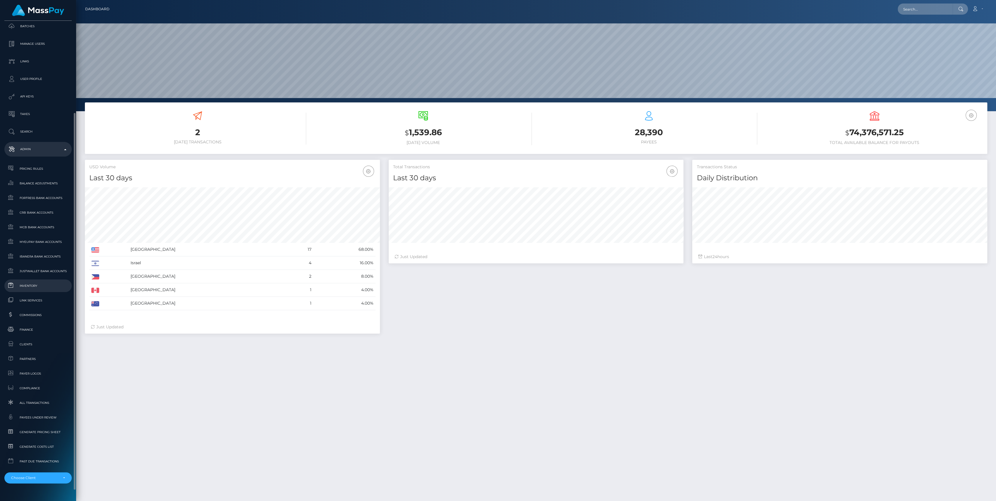
click at [40, 290] on link "Inventory" at bounding box center [37, 285] width 67 height 13
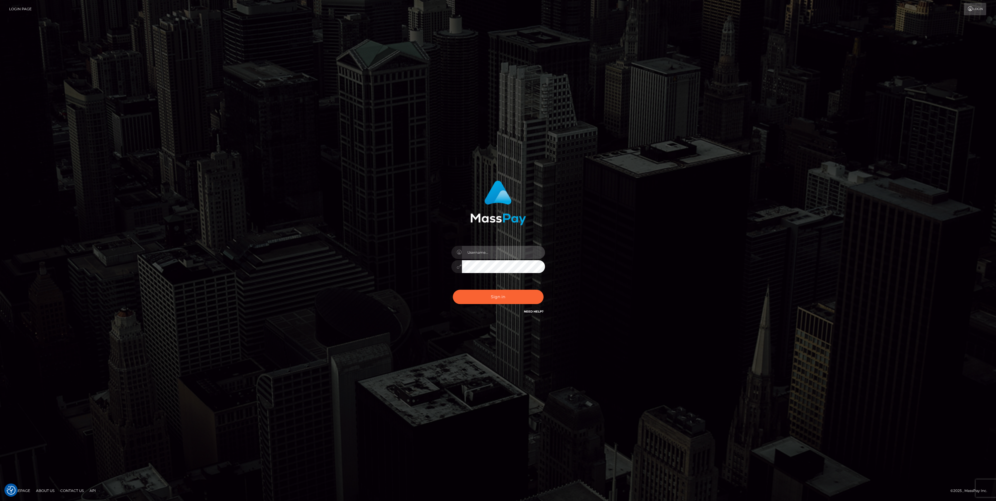
type input "bengreen"
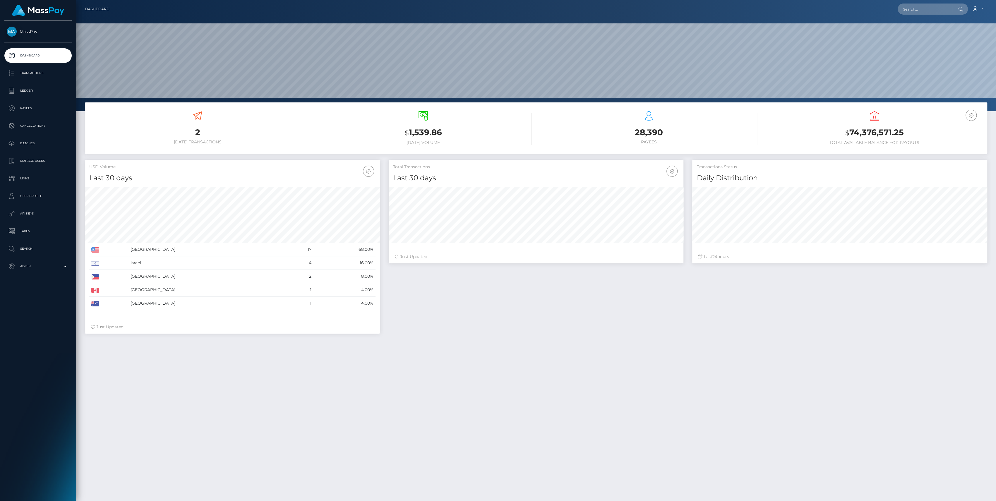
scroll to position [103, 295]
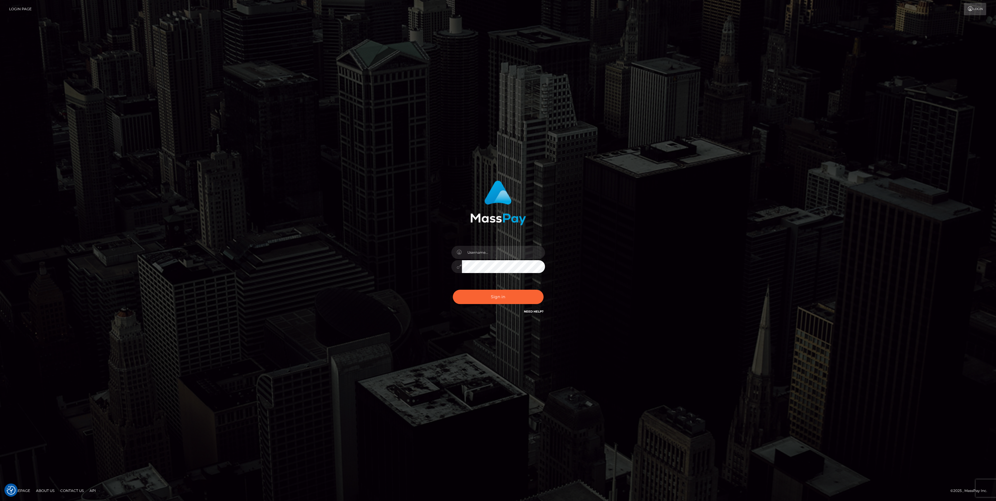
type input "bengreen"
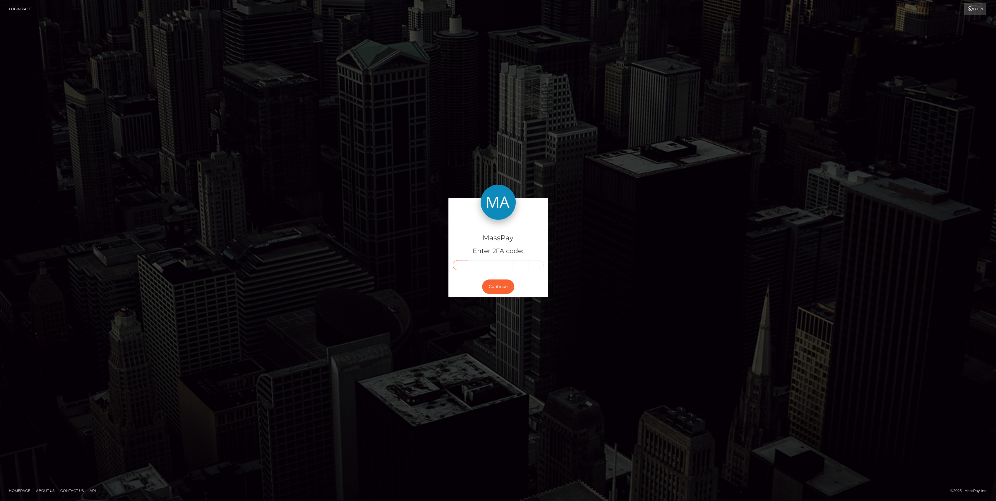
paste input "5"
type input "5"
type input "6"
type input "8"
type input "0"
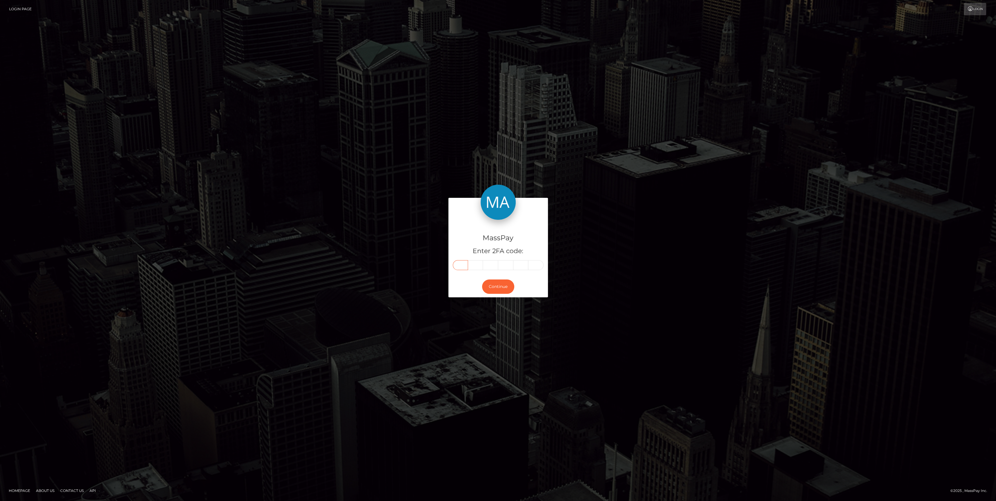
type input "8"
type input "9"
click at [494, 279] on button "Continue" at bounding box center [498, 286] width 32 height 14
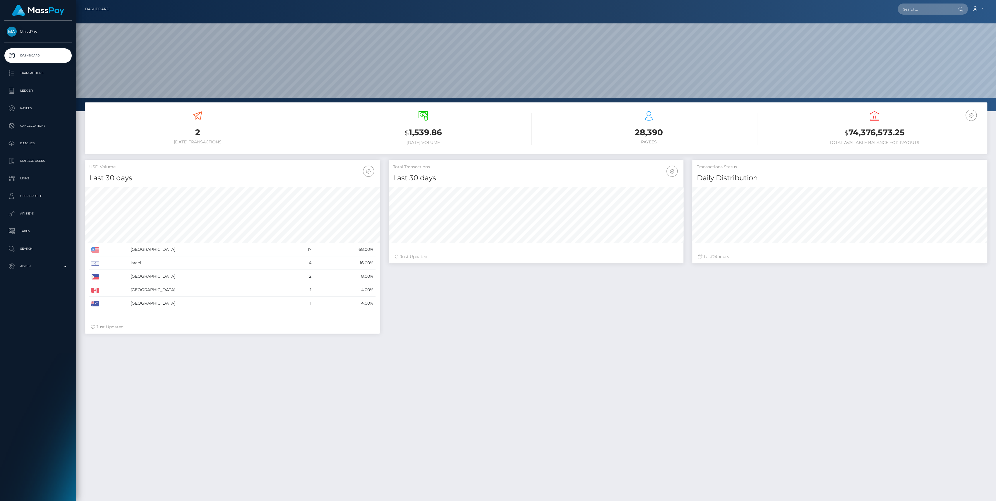
scroll to position [103, 295]
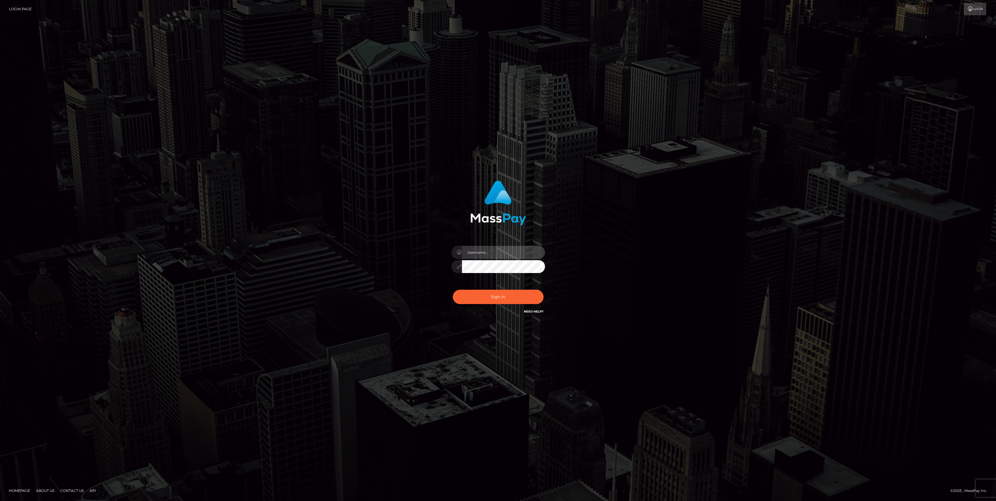
type input "bengreen"
click at [504, 305] on div "Sign in Need Help?" at bounding box center [498, 299] width 102 height 26
click at [504, 303] on button "Sign in" at bounding box center [498, 297] width 91 height 14
checkbox input "true"
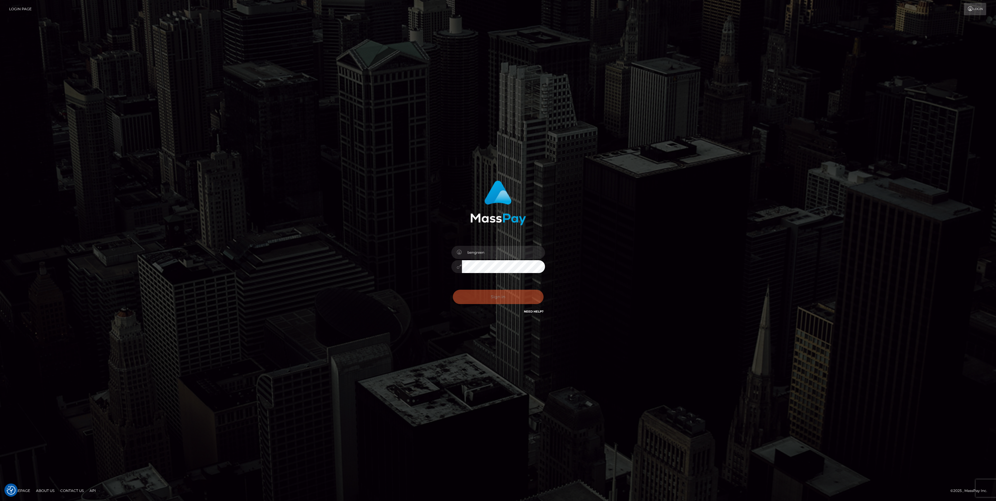
checkbox input "true"
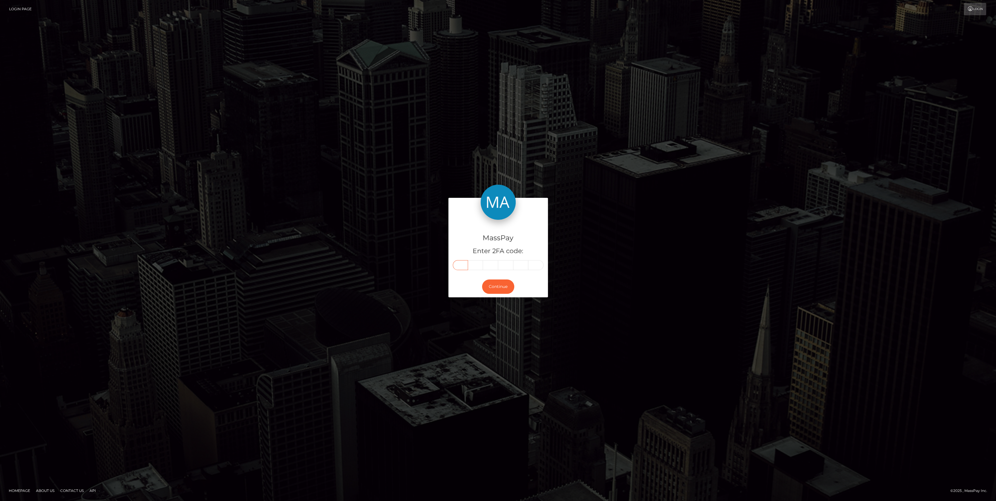
paste input "3"
type input "3"
type input "2"
type input "8"
type input "0"
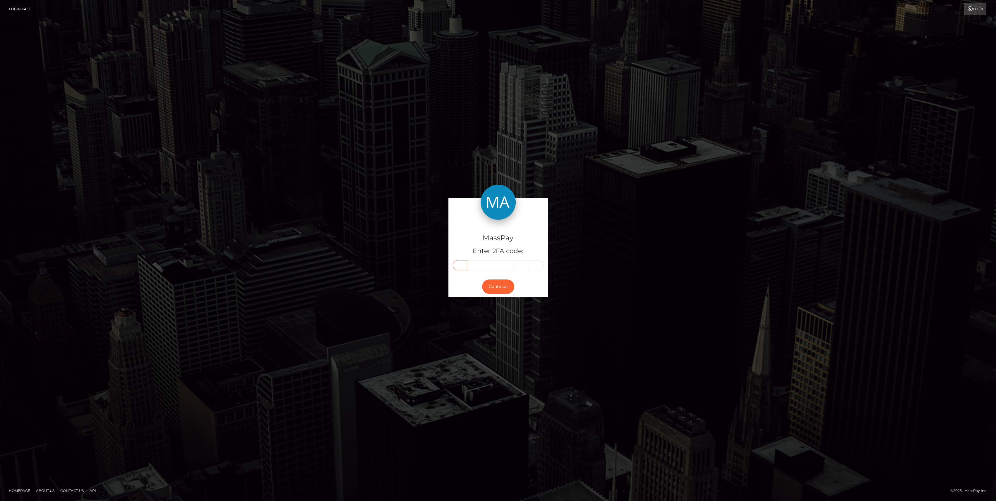
type input "2"
type input "1"
click at [496, 281] on button "Continue" at bounding box center [498, 286] width 32 height 14
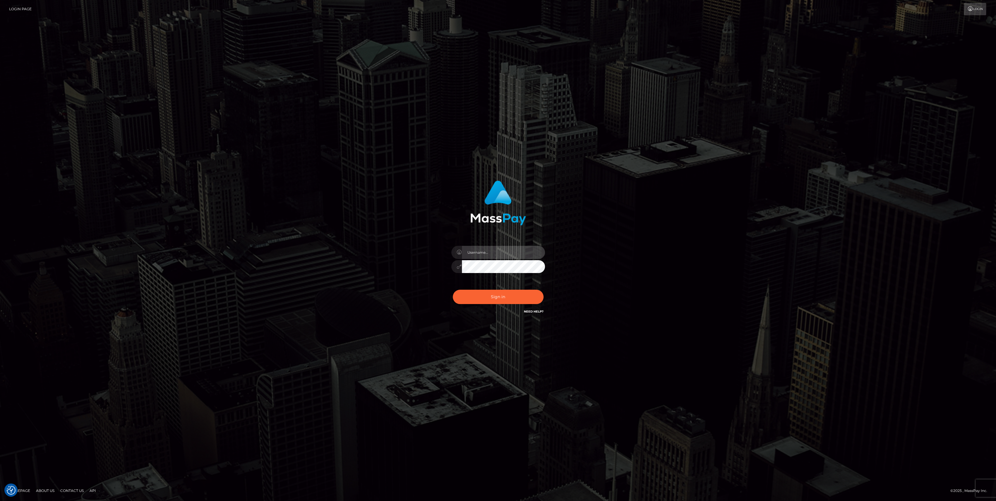
type input "bengreen"
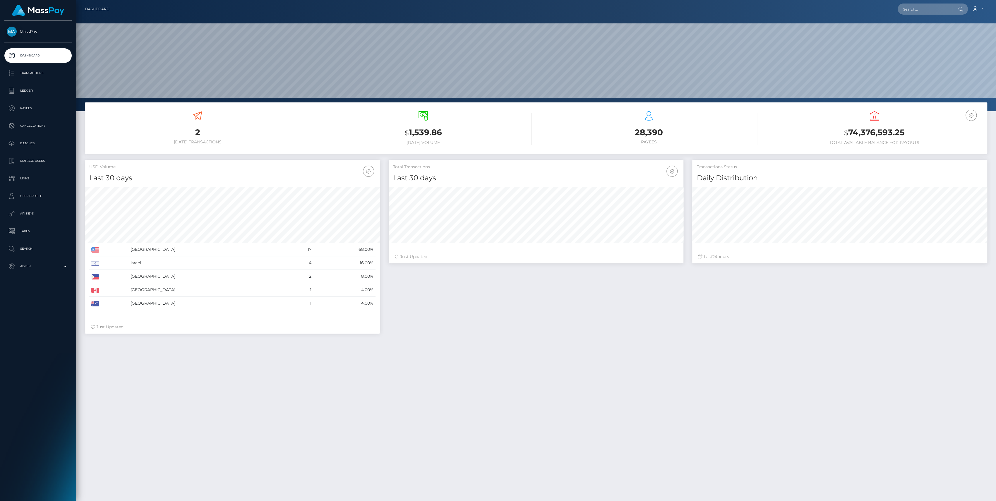
scroll to position [103, 295]
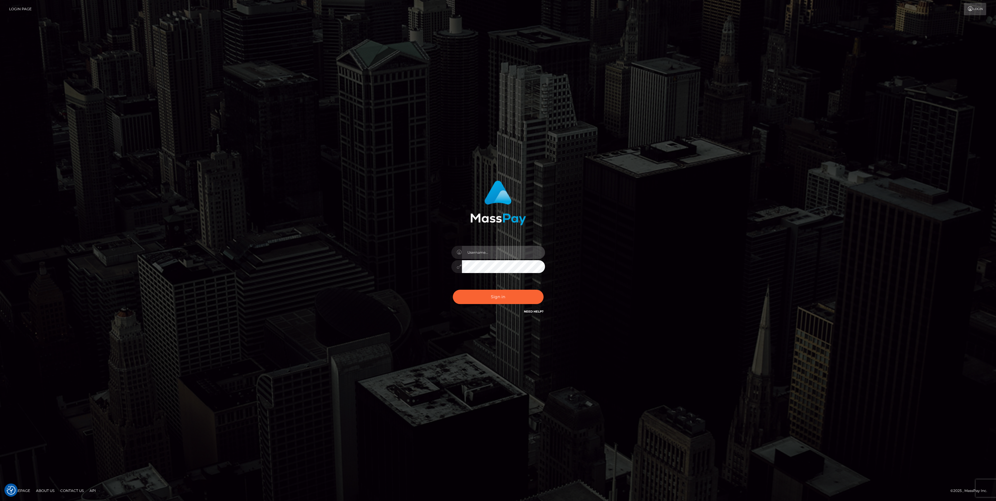
type input "bengreen"
